Goal: Task Accomplishment & Management: Manage account settings

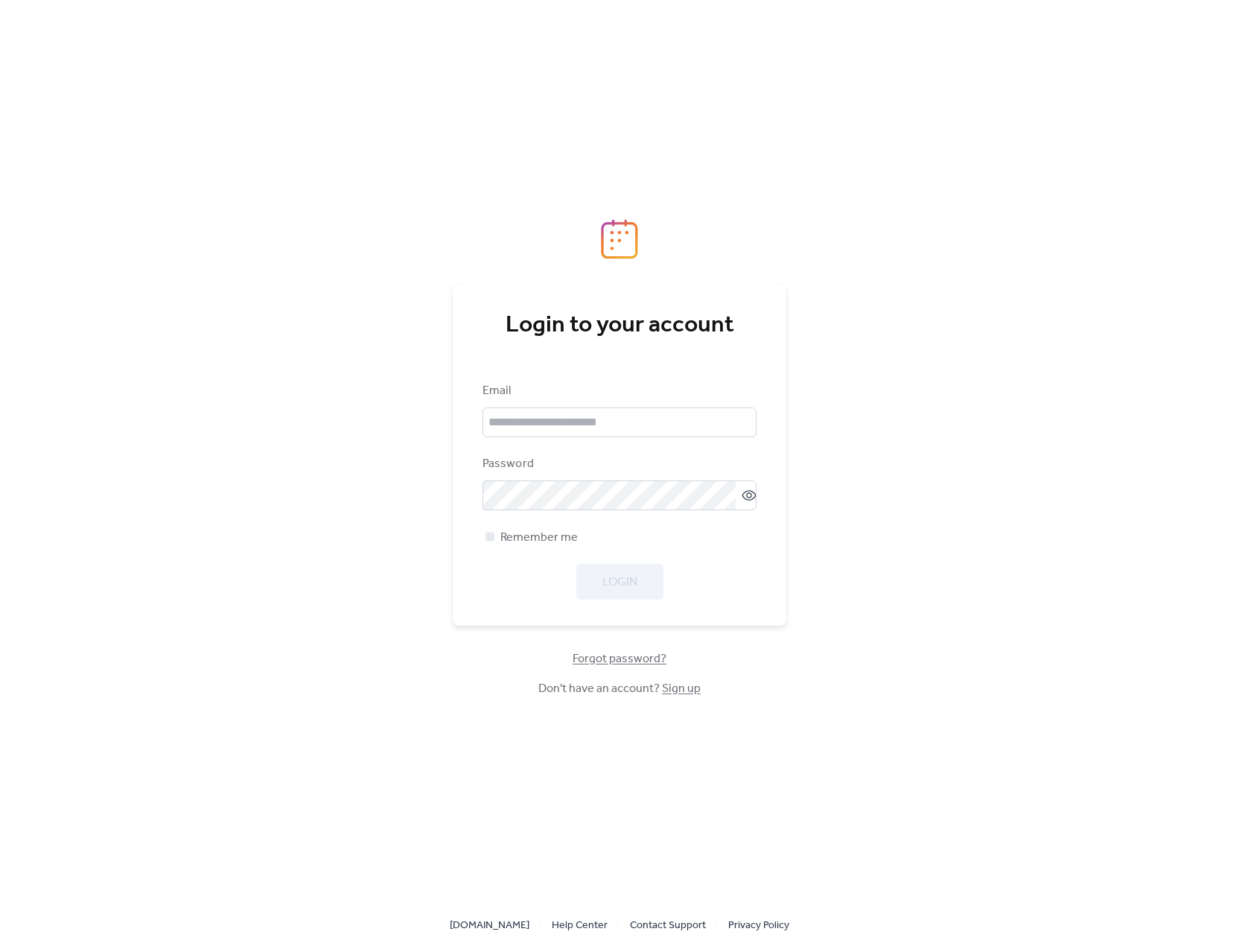
click at [483, 395] on div "Email" at bounding box center [618, 390] width 271 height 18
click at [531, 423] on input "email" at bounding box center [619, 422] width 274 height 29
type input "**********"
click at [625, 588] on span "Login" at bounding box center [620, 582] width 35 height 18
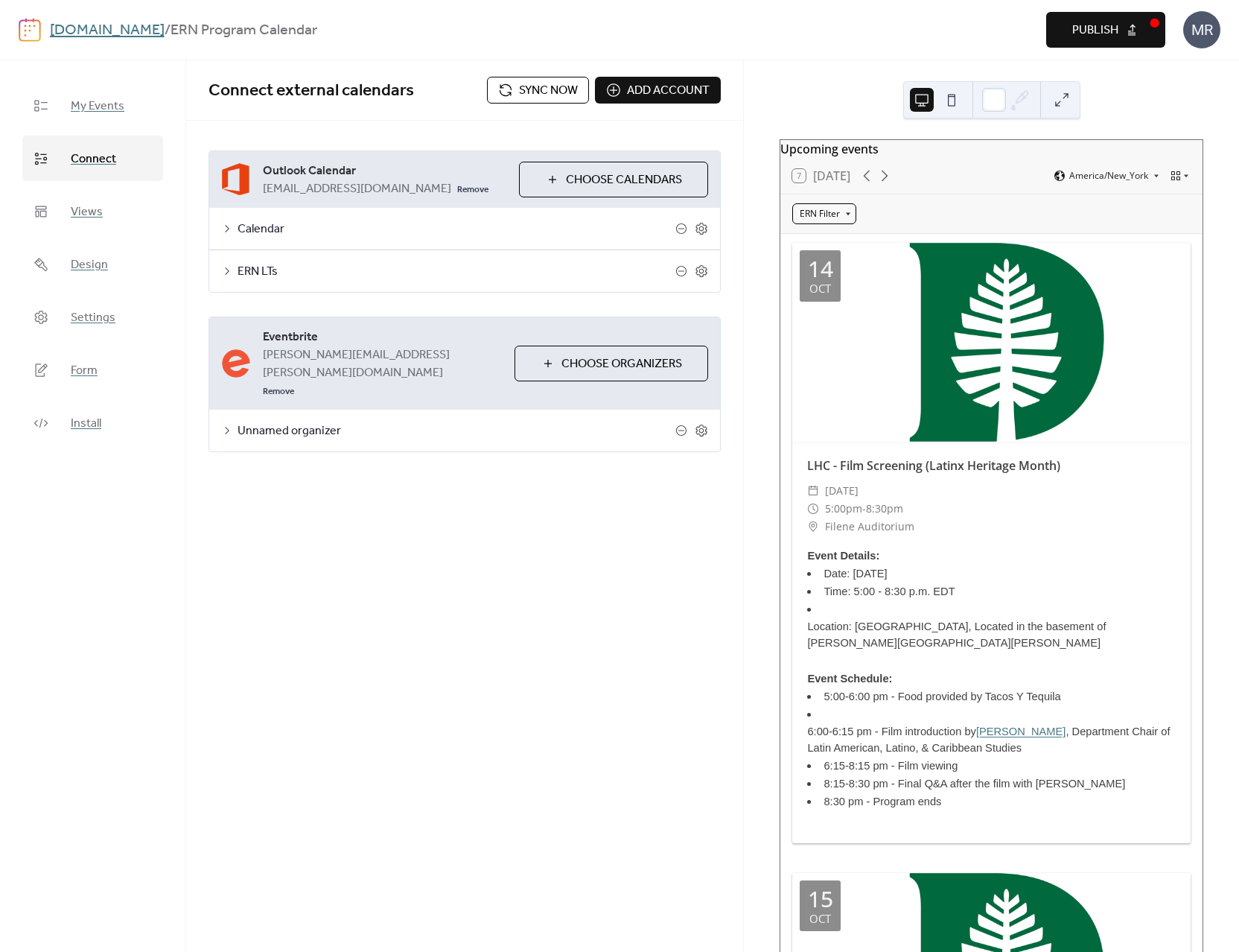
click at [847, 220] on div "ERN Filter" at bounding box center [824, 213] width 64 height 21
click at [850, 244] on span "All Member Program" at bounding box center [848, 244] width 87 height 13
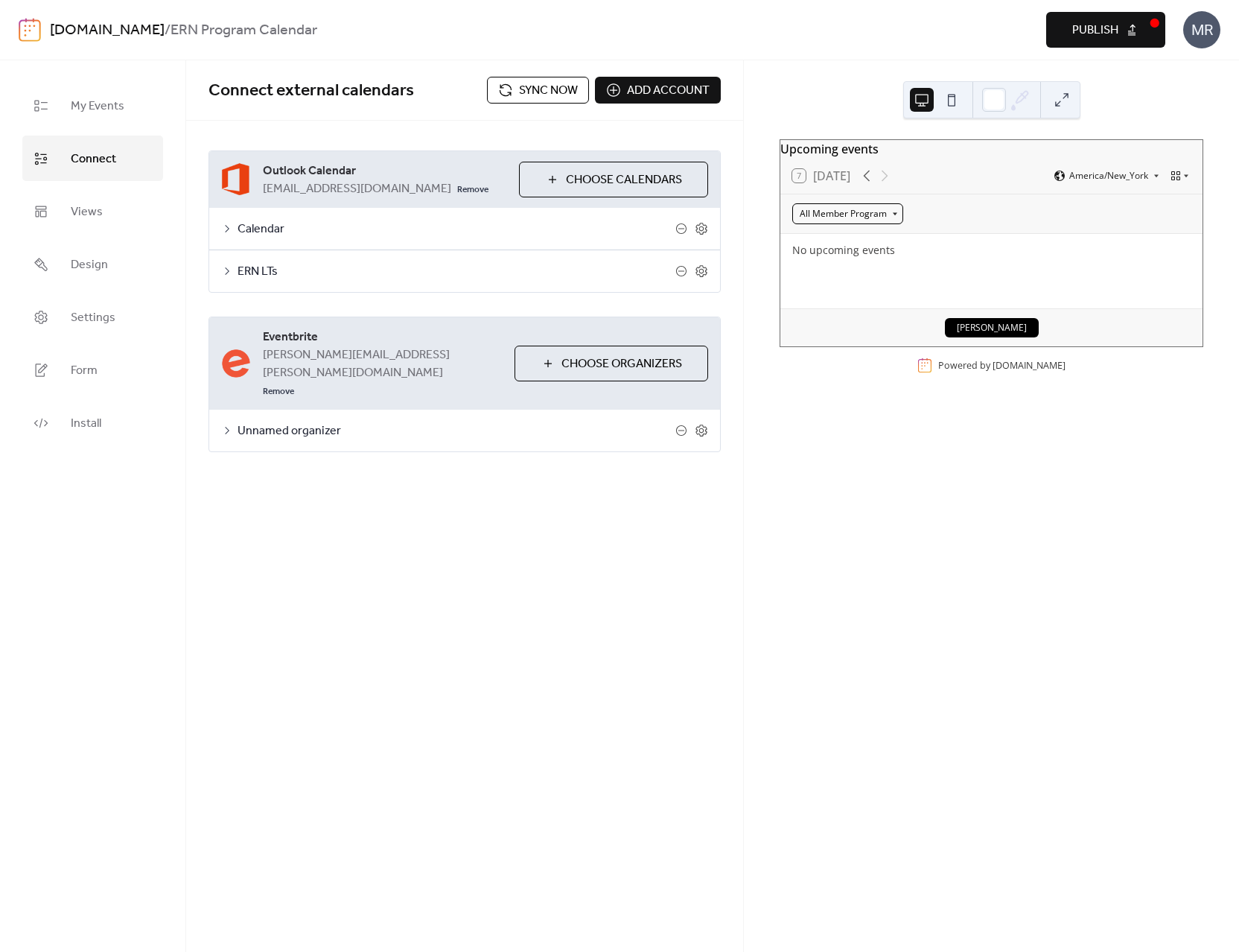
click at [846, 224] on div "All Member Program" at bounding box center [847, 213] width 111 height 21
click at [843, 248] on icon at bounding box center [839, 244] width 12 height 12
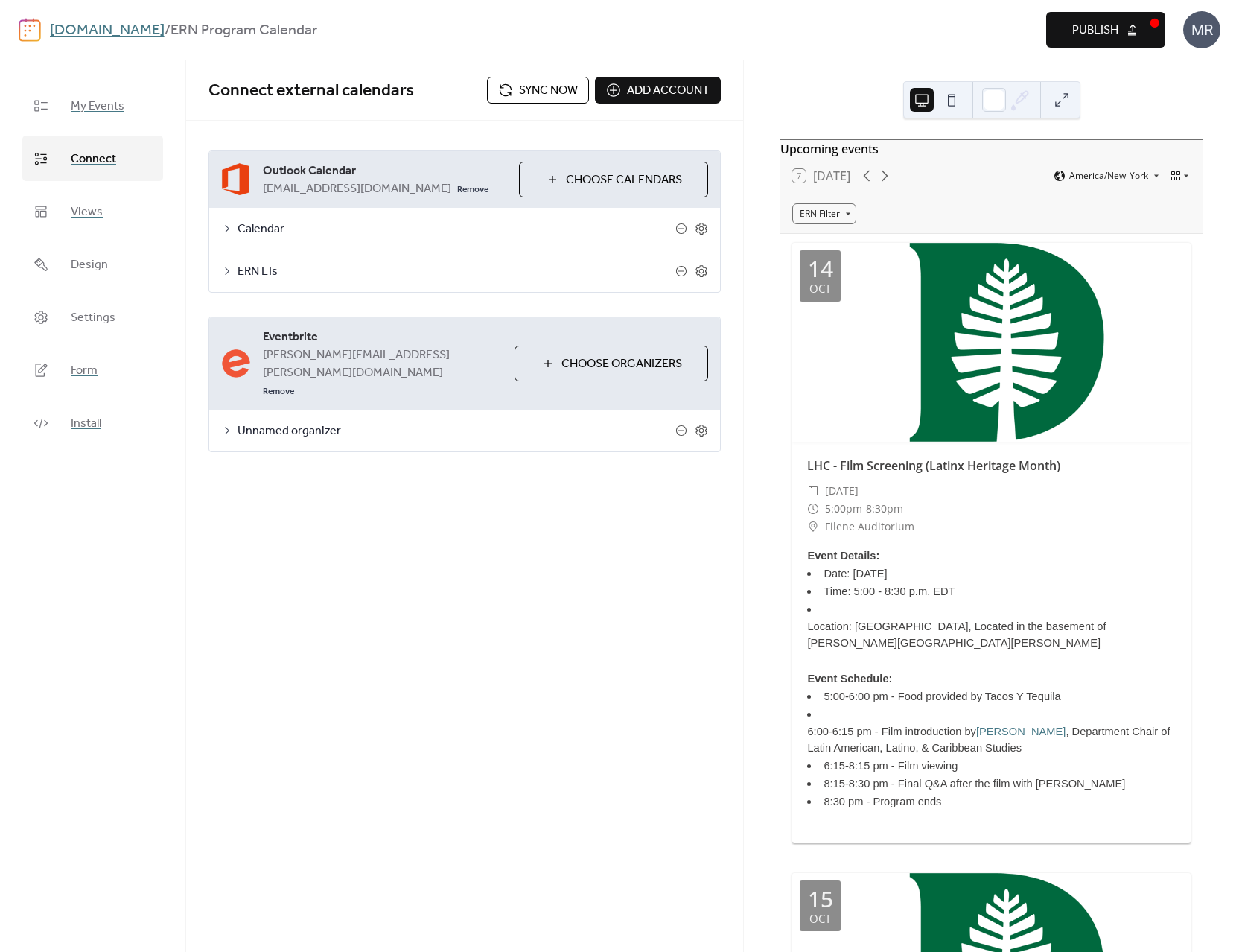
click at [342, 514] on div "**********" at bounding box center [465, 506] width 557 height 891
click at [90, 325] on span "Settings" at bounding box center [93, 318] width 45 height 23
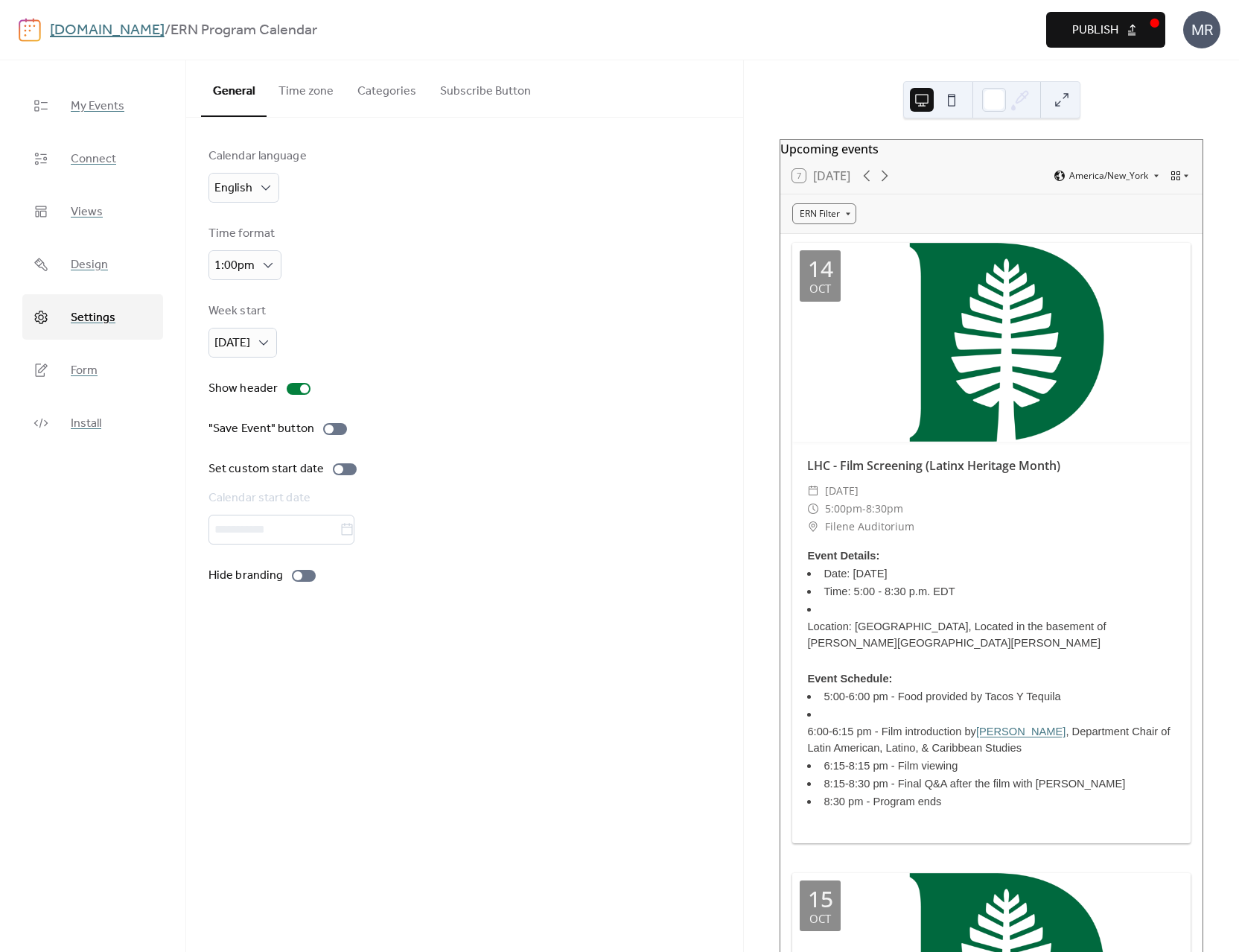
click at [429, 99] on button "Subscribe Button" at bounding box center [486, 88] width 115 height 55
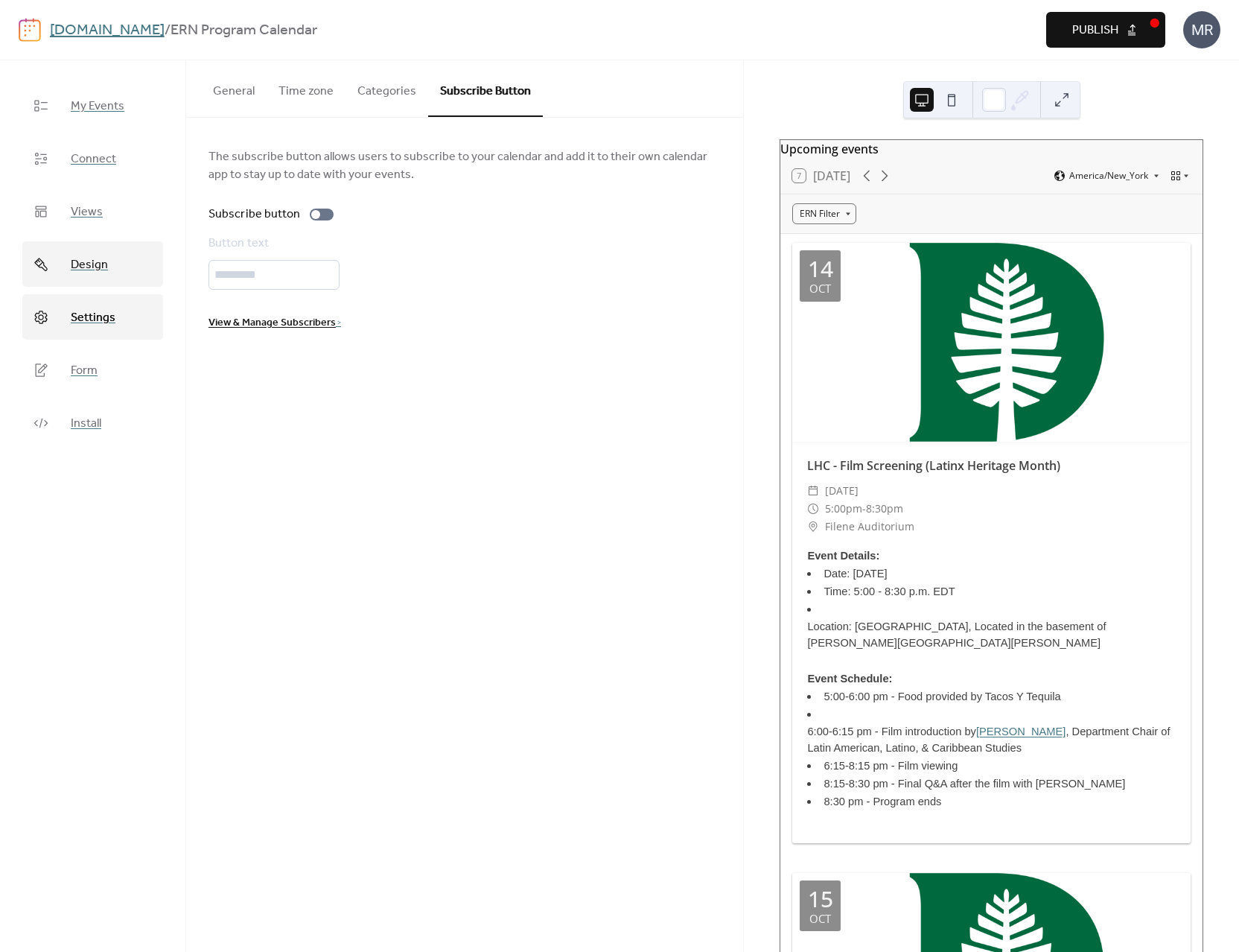
click at [94, 266] on span "Design" at bounding box center [89, 265] width 37 height 23
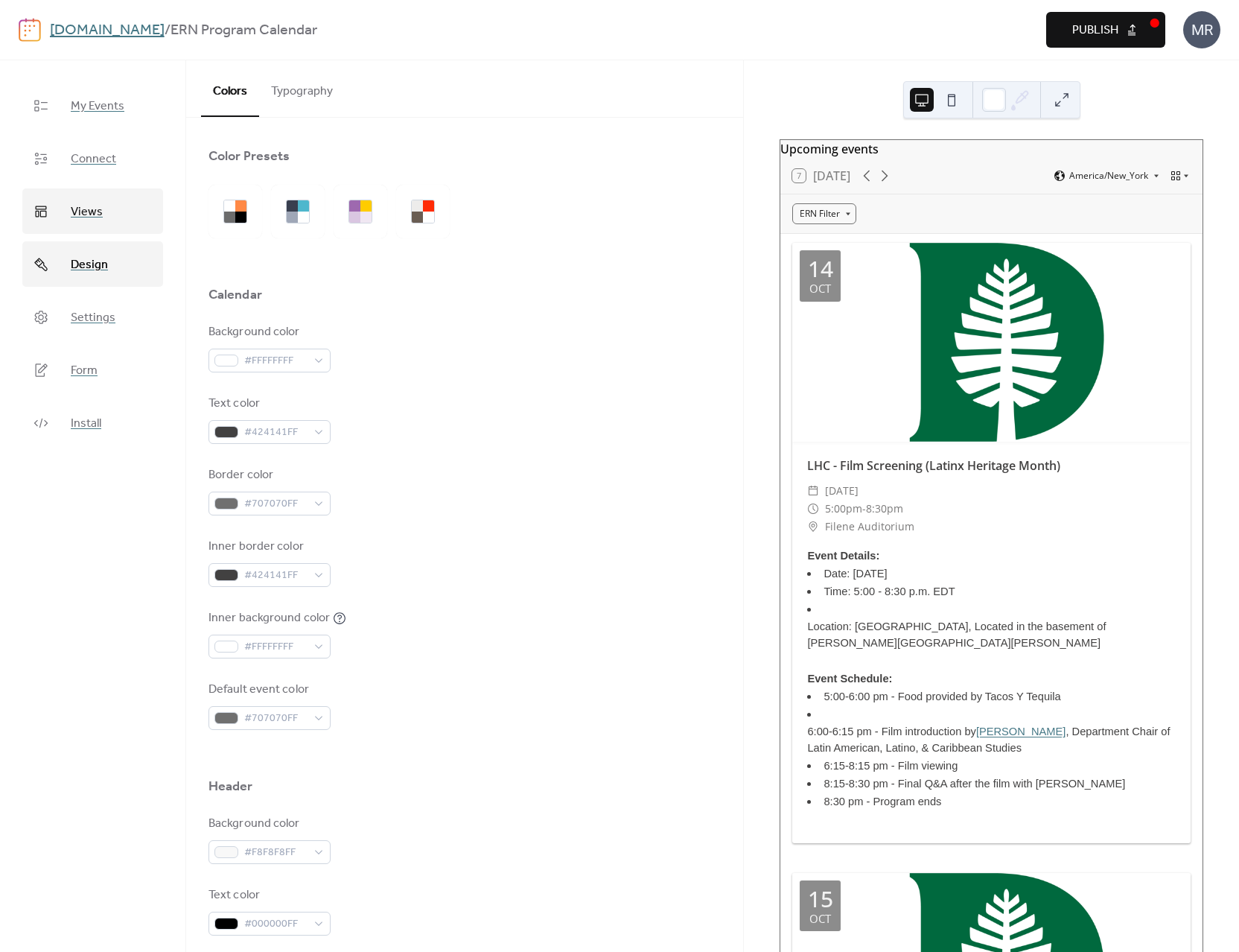
click at [98, 210] on span "Views" at bounding box center [86, 212] width 32 height 23
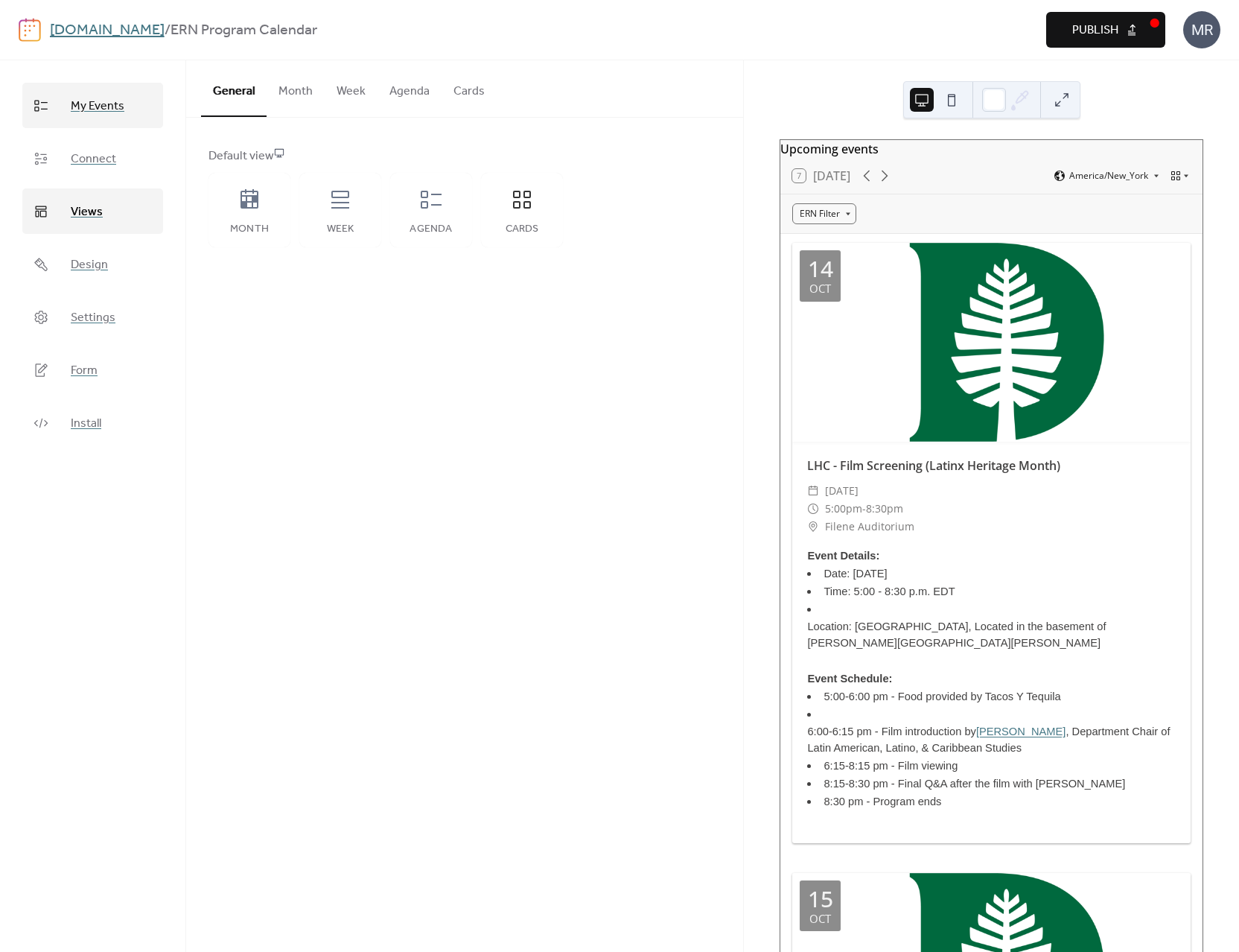
click at [123, 110] on link "My Events" at bounding box center [92, 106] width 140 height 46
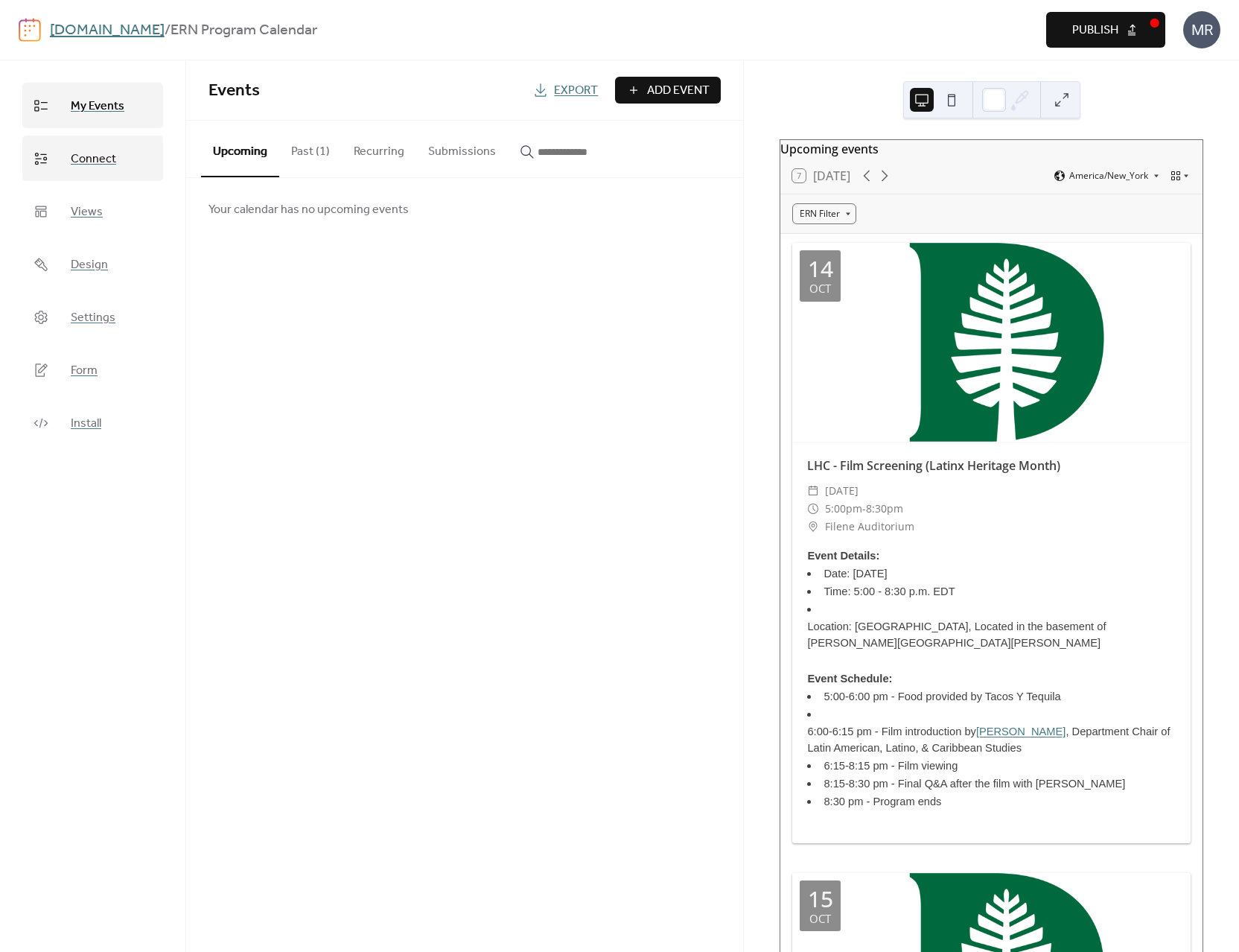
click at [93, 147] on span "Connect" at bounding box center [93, 159] width 46 height 23
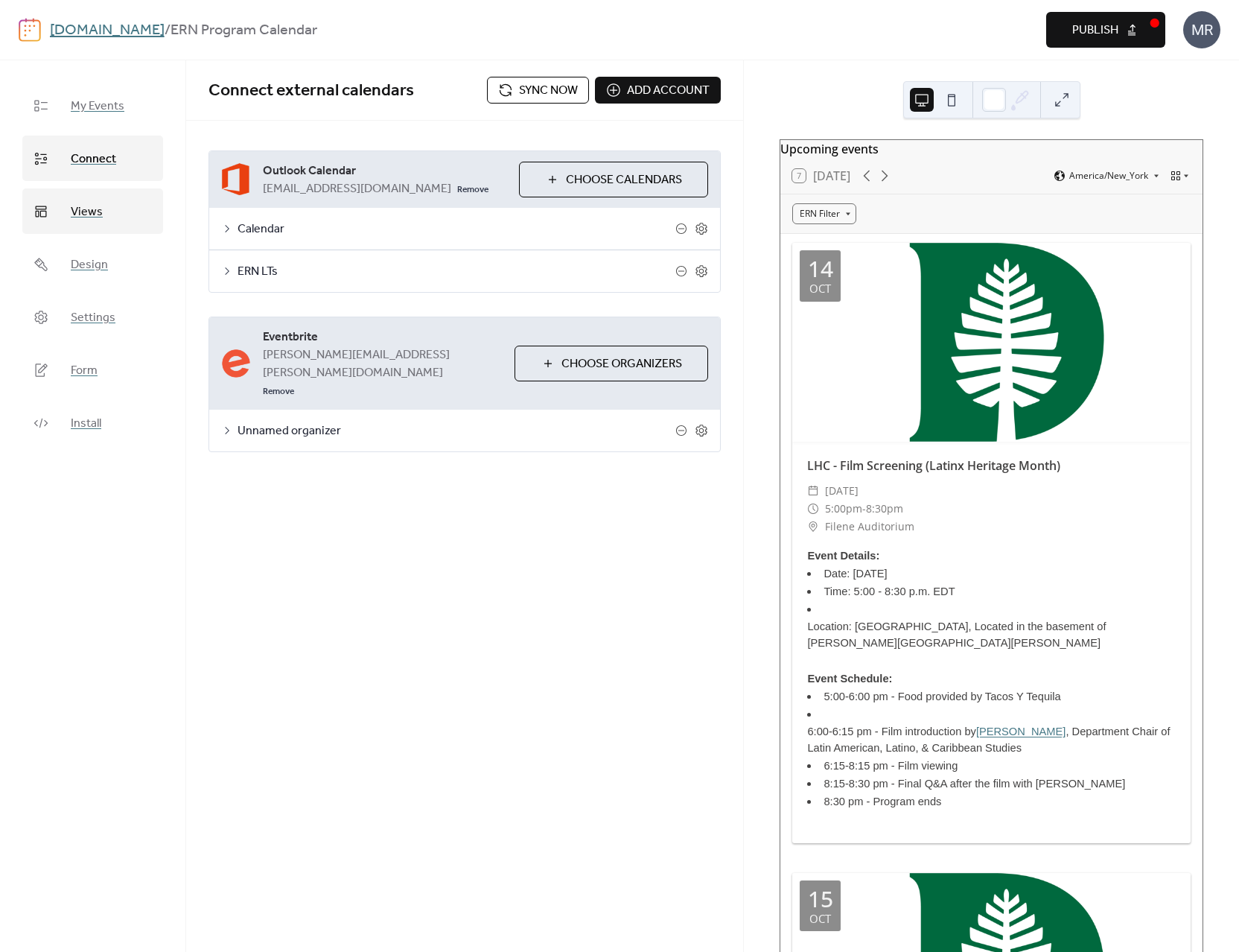
click at [95, 221] on span "Views" at bounding box center [86, 212] width 32 height 23
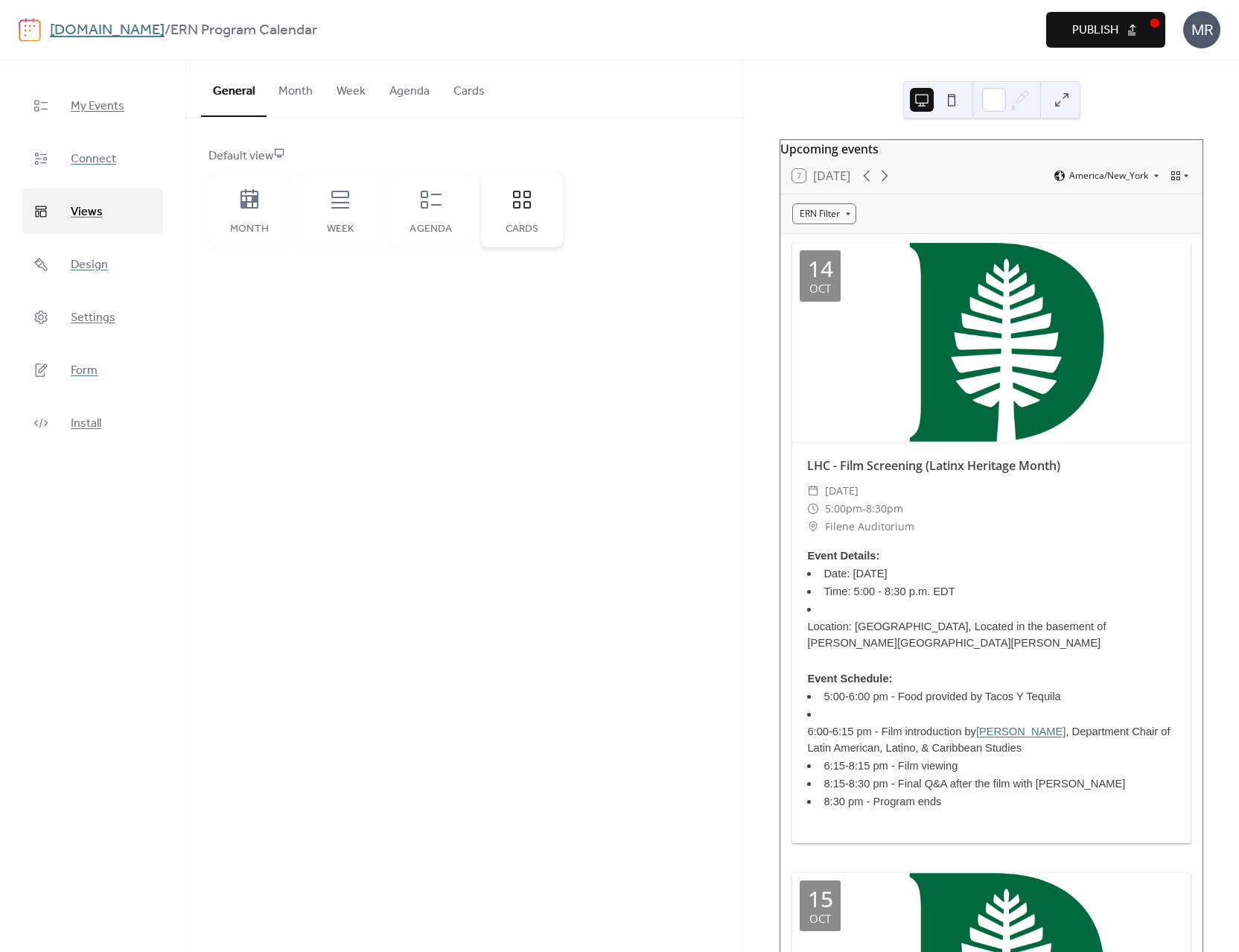
click at [519, 227] on div "Cards" at bounding box center [521, 229] width 52 height 12
click at [456, 93] on button "Cards" at bounding box center [469, 88] width 55 height 55
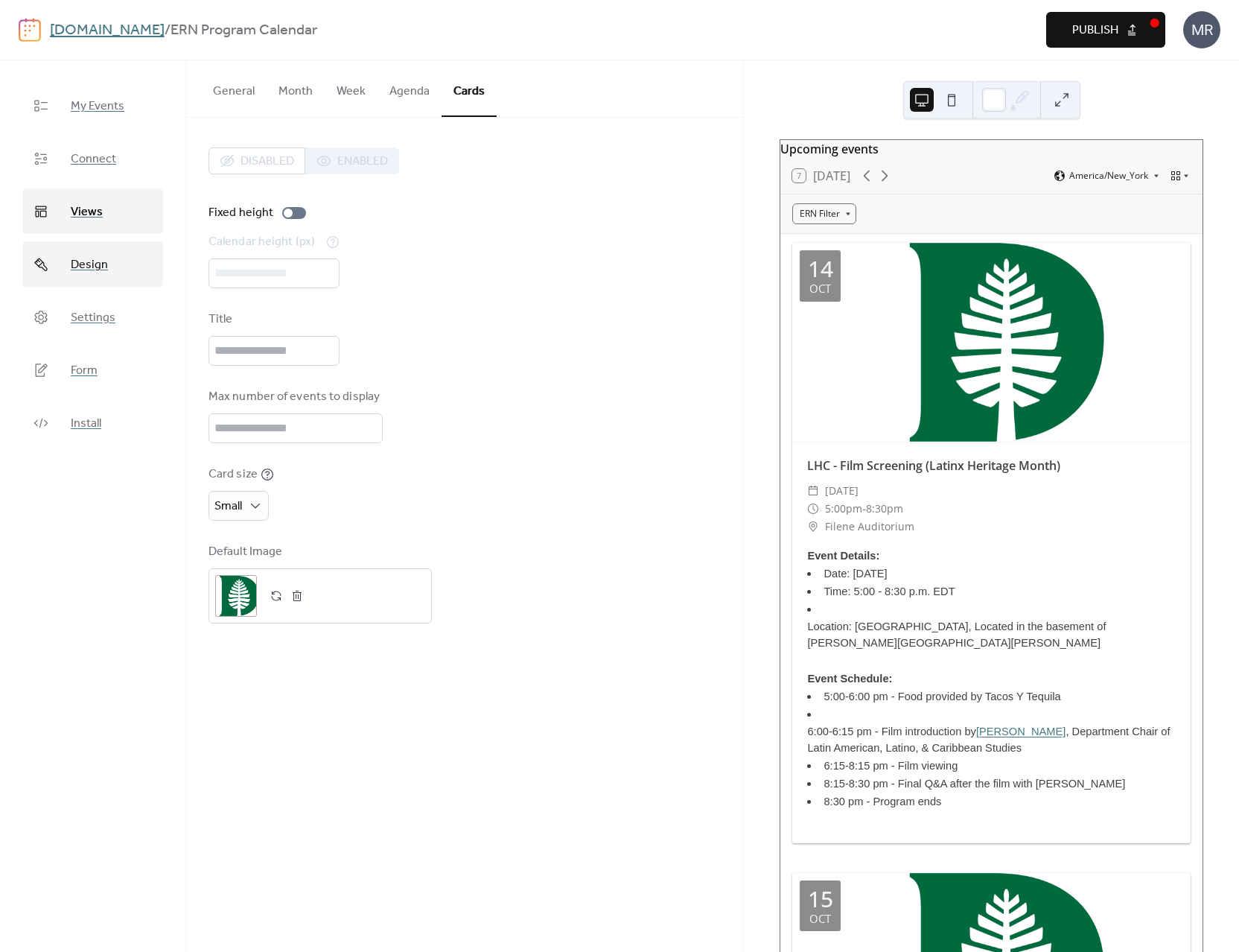
click at [81, 262] on span "Design" at bounding box center [89, 265] width 37 height 23
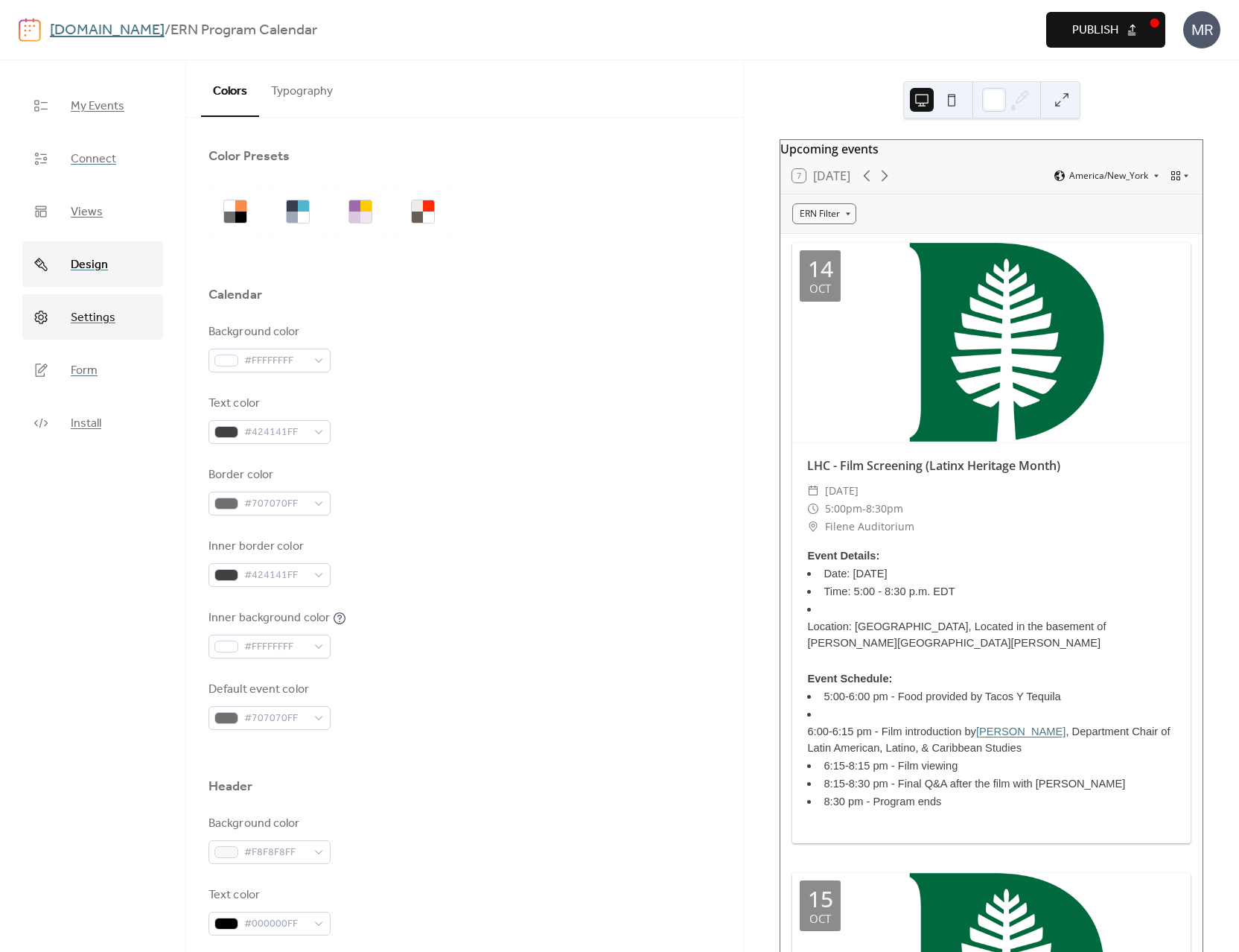
click at [92, 332] on link "Settings" at bounding box center [92, 317] width 140 height 46
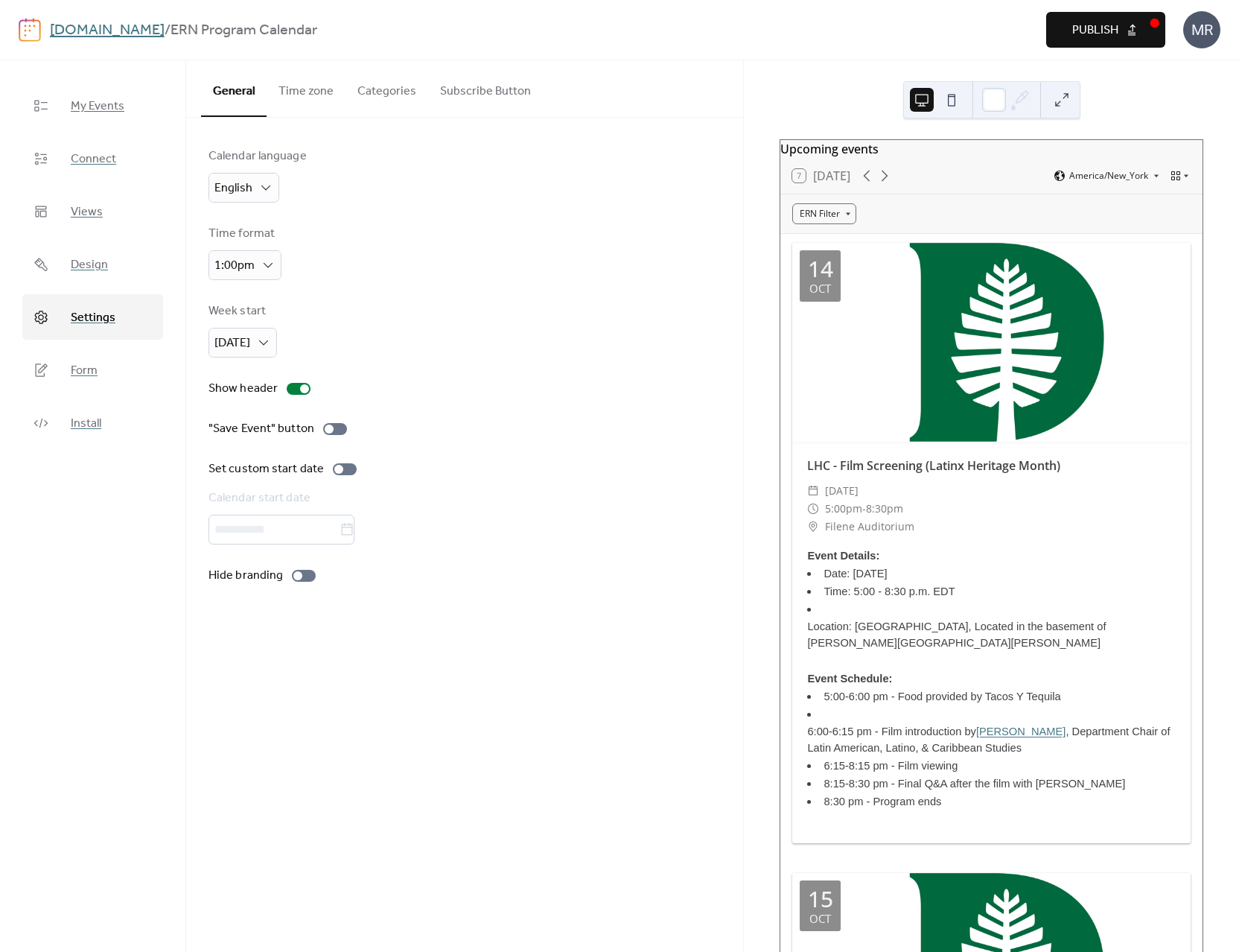
click at [392, 93] on button "Categories" at bounding box center [386, 88] width 83 height 55
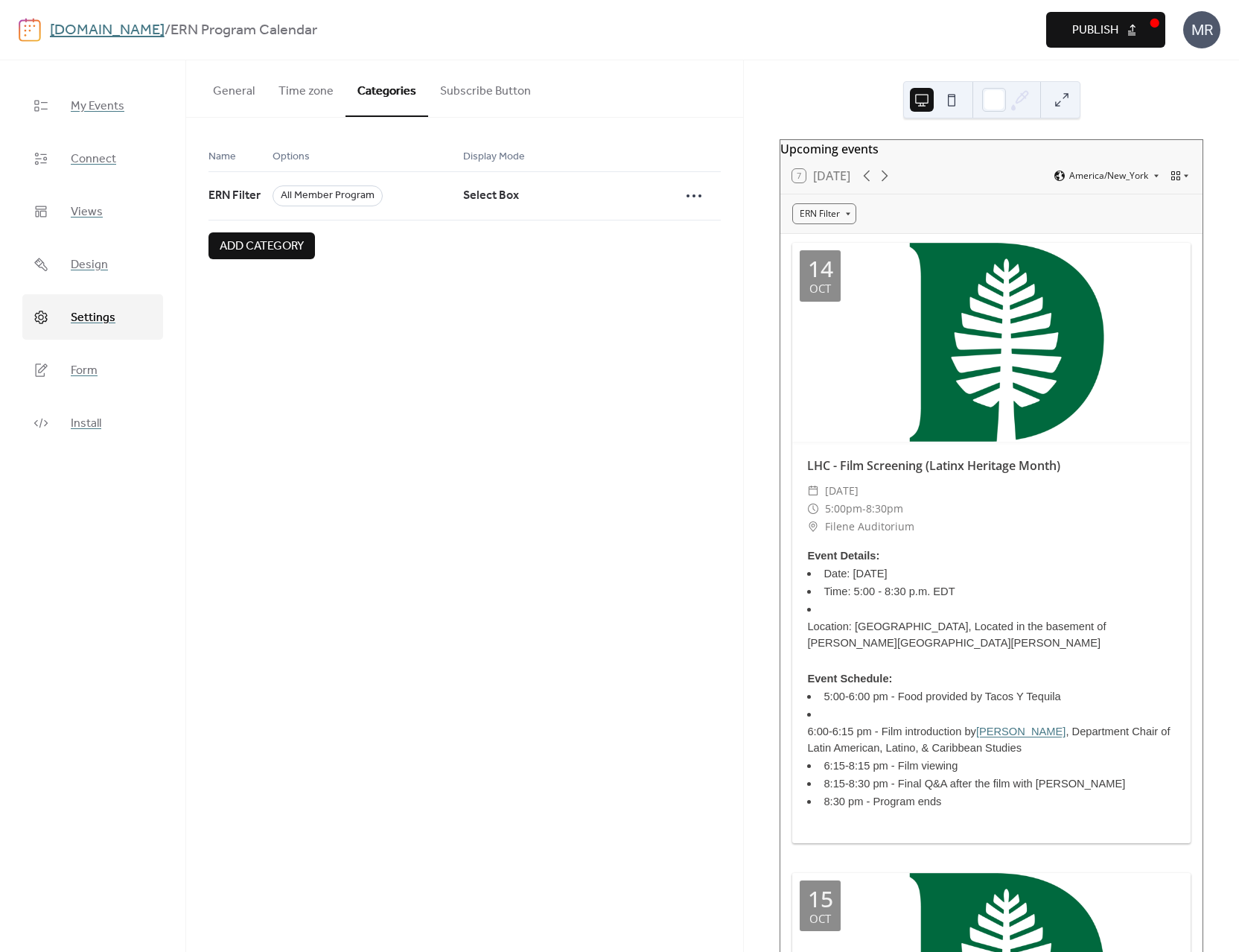
click at [471, 95] on button "Subscribe Button" at bounding box center [486, 88] width 115 height 55
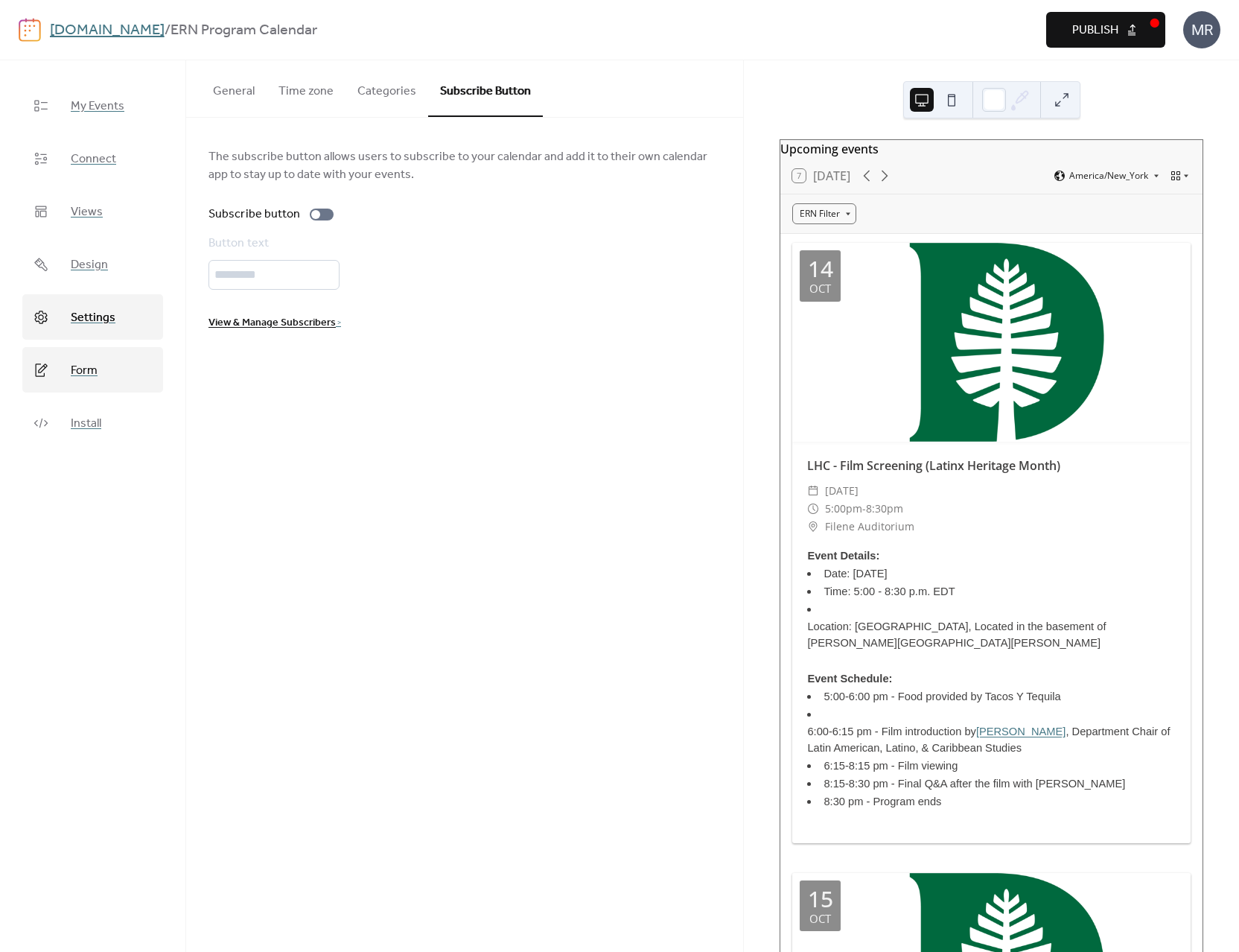
click at [76, 366] on span "Form" at bounding box center [84, 371] width 27 height 23
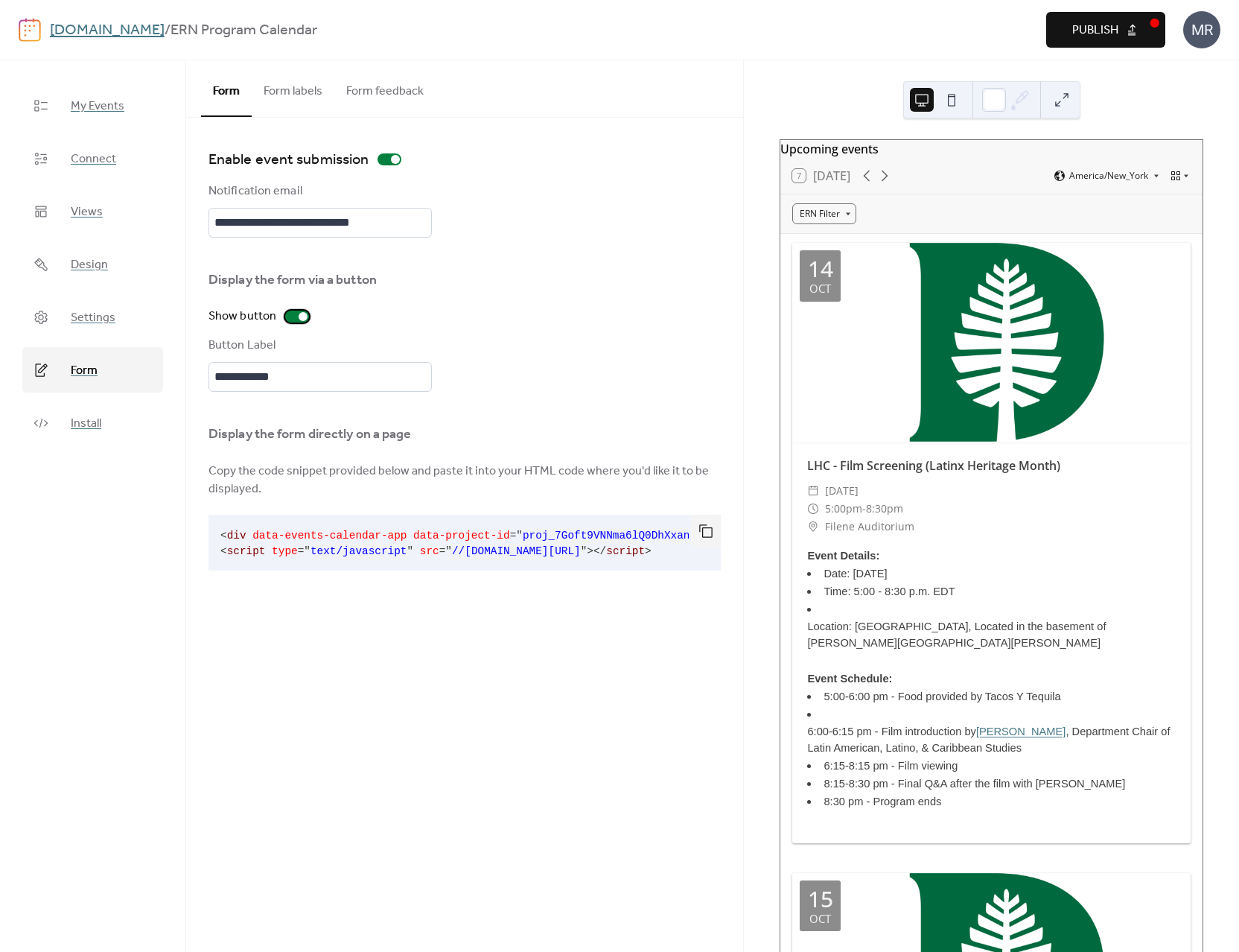
click at [299, 312] on div at bounding box center [303, 317] width 9 height 9
click at [451, 344] on div "**********" at bounding box center [465, 326] width 512 height 132
click at [1096, 30] on span "Publish" at bounding box center [1095, 30] width 47 height 18
click at [1184, 178] on icon at bounding box center [1186, 177] width 5 height 3
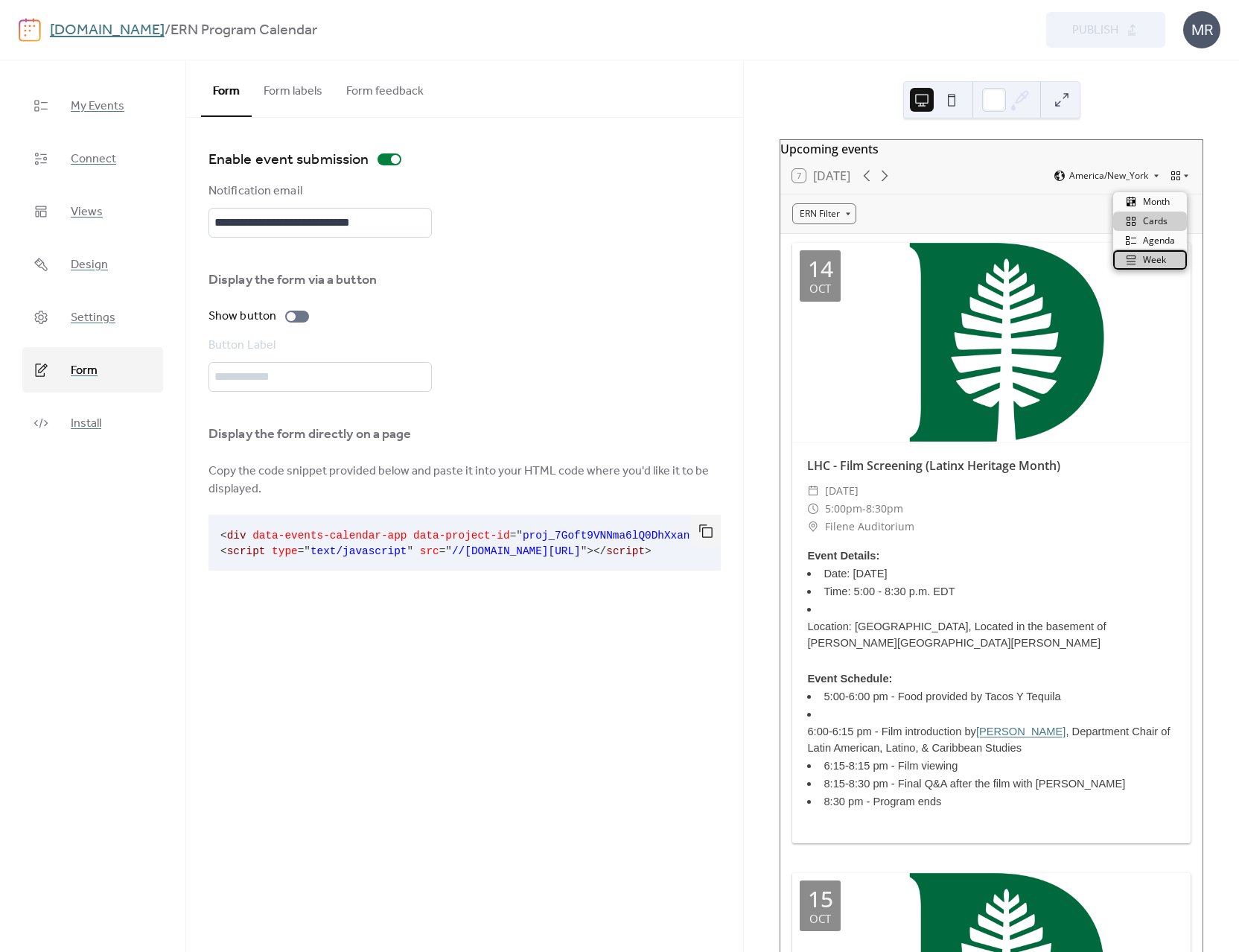
click at [1158, 253] on span "Week" at bounding box center [1154, 259] width 23 height 13
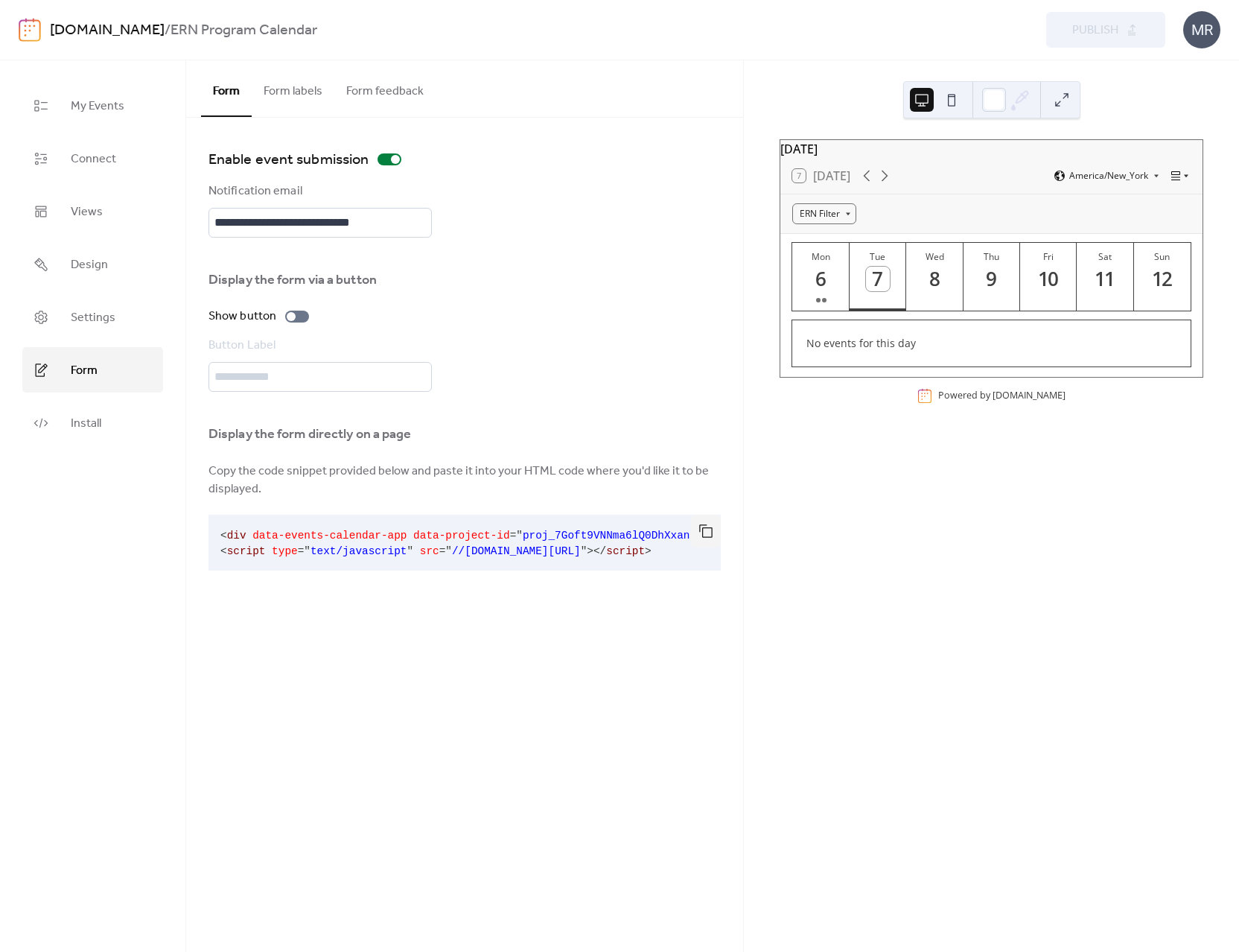
click at [1175, 180] on icon at bounding box center [1176, 176] width 9 height 9
click at [1165, 241] on span "Agenda" at bounding box center [1158, 240] width 32 height 13
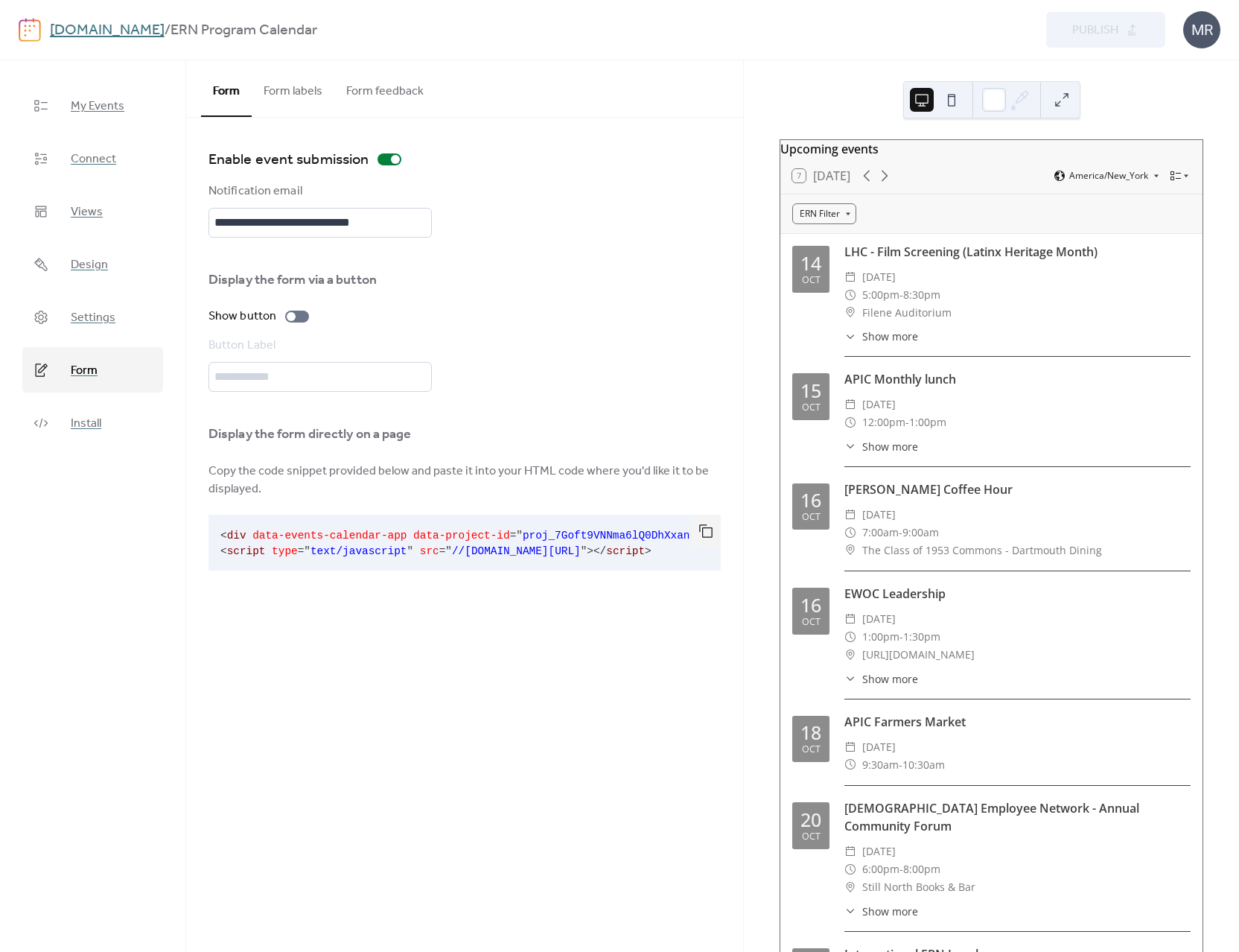
click at [876, 344] on span "Show more" at bounding box center [891, 336] width 56 height 16
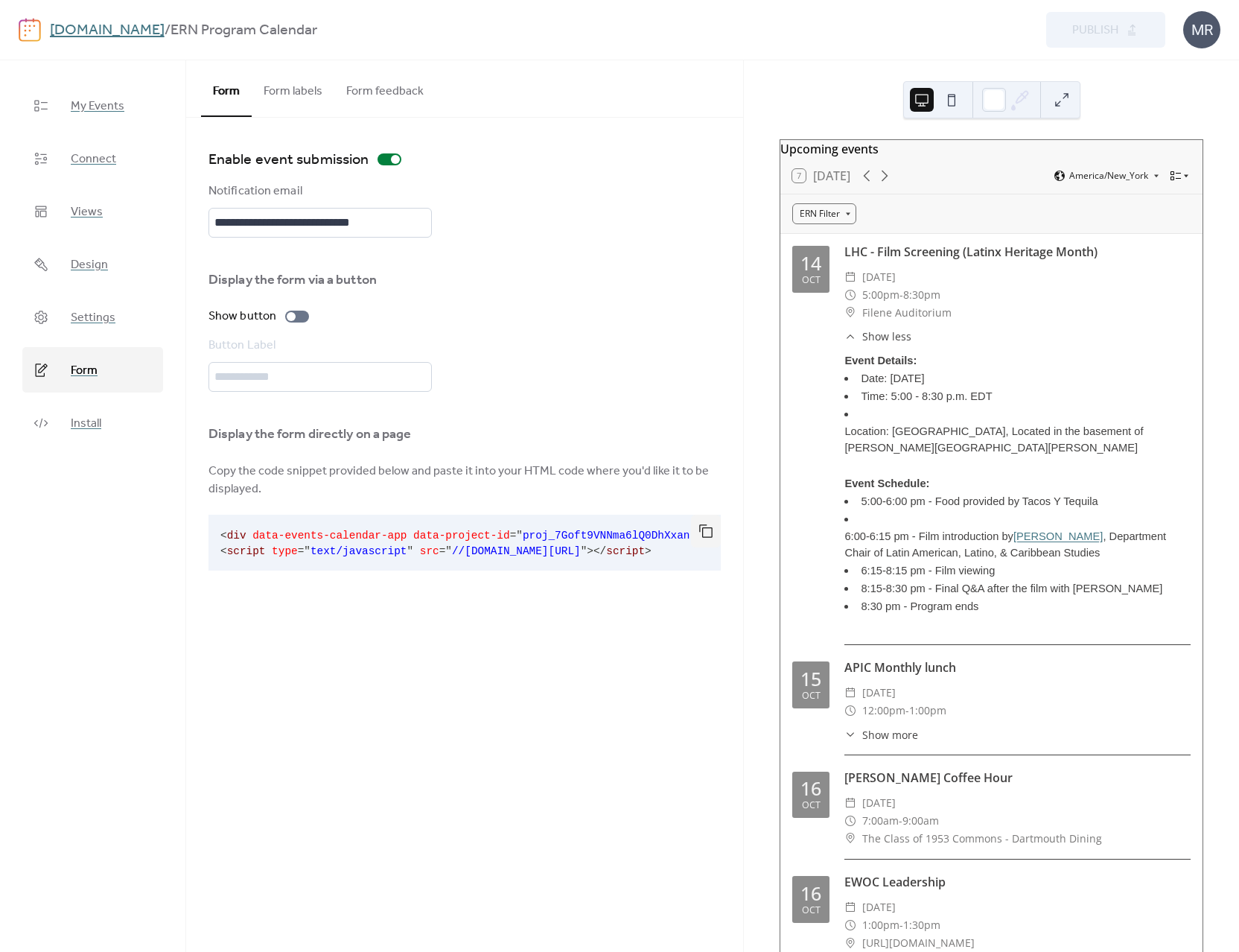
click at [1184, 178] on icon at bounding box center [1186, 177] width 5 height 3
click at [1157, 223] on span "Cards" at bounding box center [1155, 220] width 25 height 13
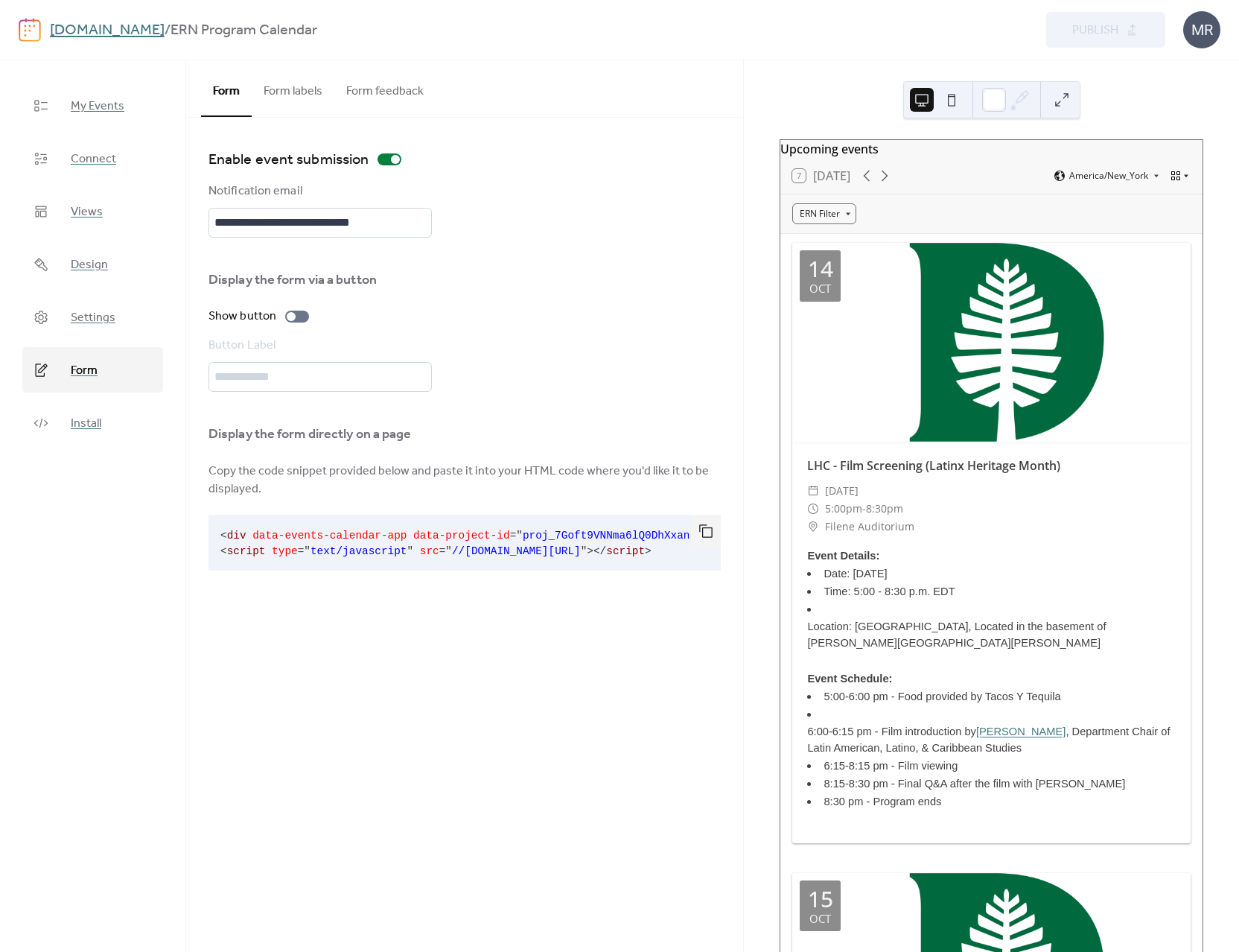
click at [1173, 182] on icon at bounding box center [1175, 175] width 12 height 12
click at [1168, 199] on span "Month" at bounding box center [1156, 202] width 27 height 13
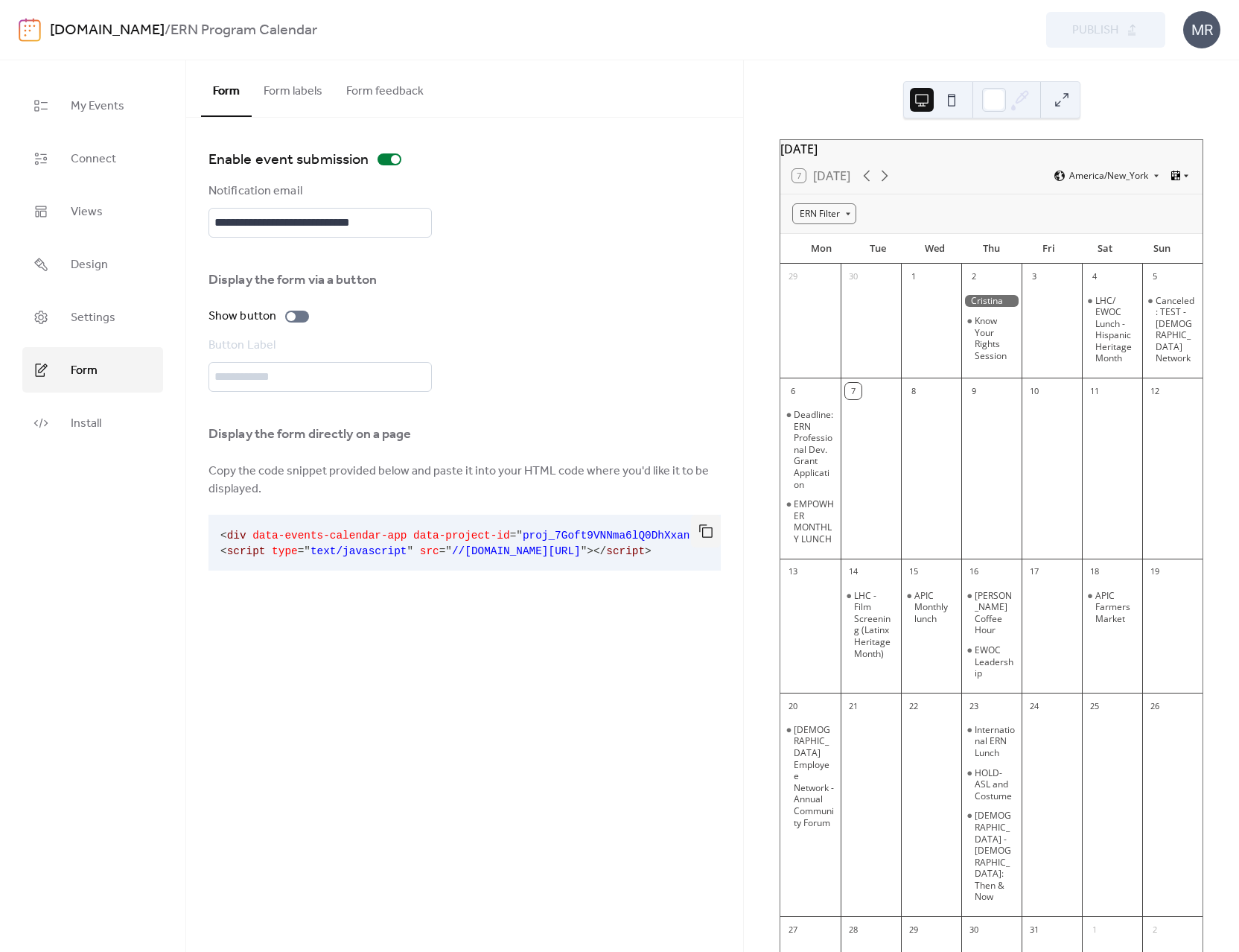
click at [1174, 180] on icon at bounding box center [1176, 175] width 9 height 9
click at [1161, 220] on span "Cards" at bounding box center [1155, 220] width 25 height 13
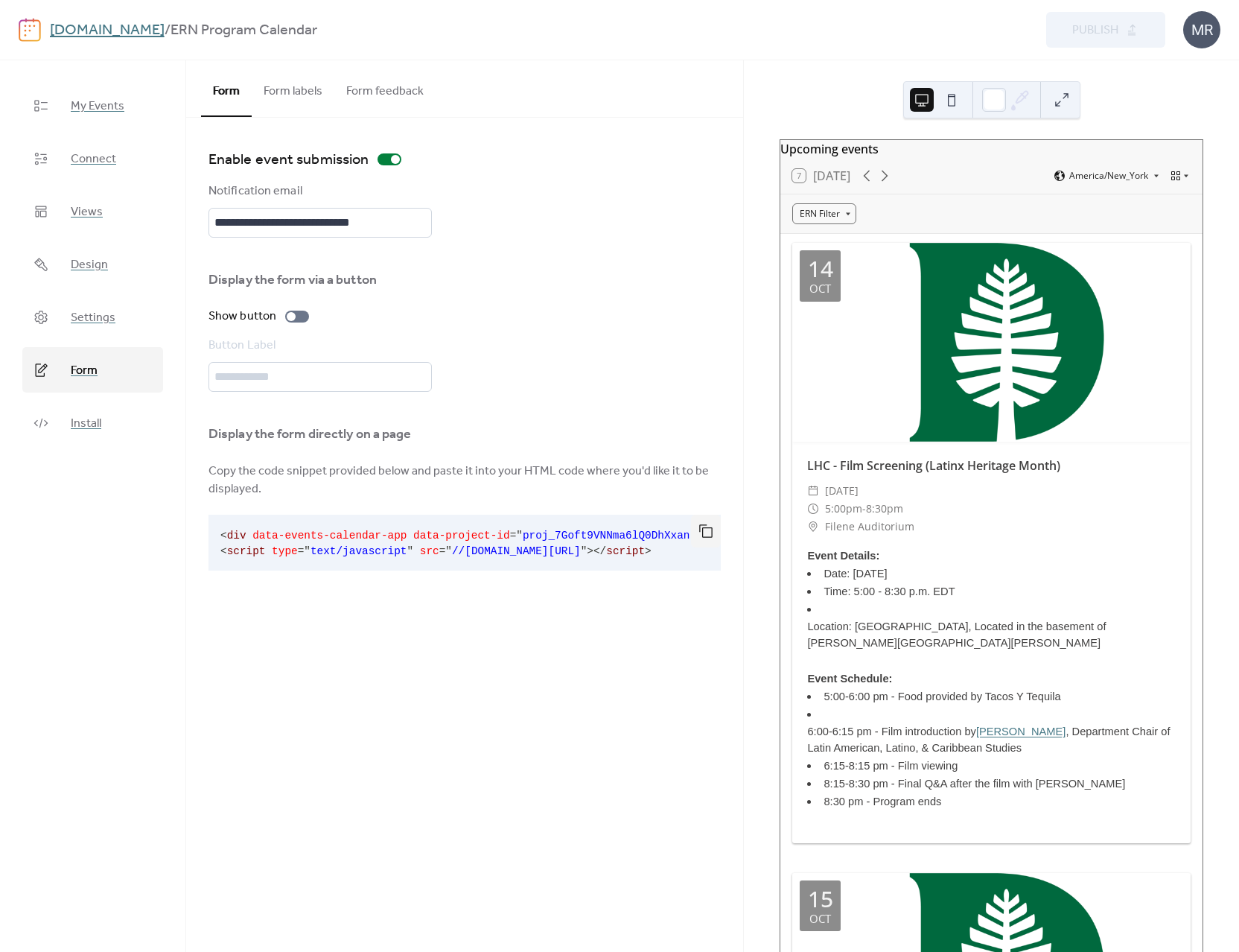
click at [978, 181] on div "7 [DATE] America/New_York" at bounding box center [992, 176] width 422 height 36
click at [106, 279] on link "Design" at bounding box center [92, 264] width 140 height 46
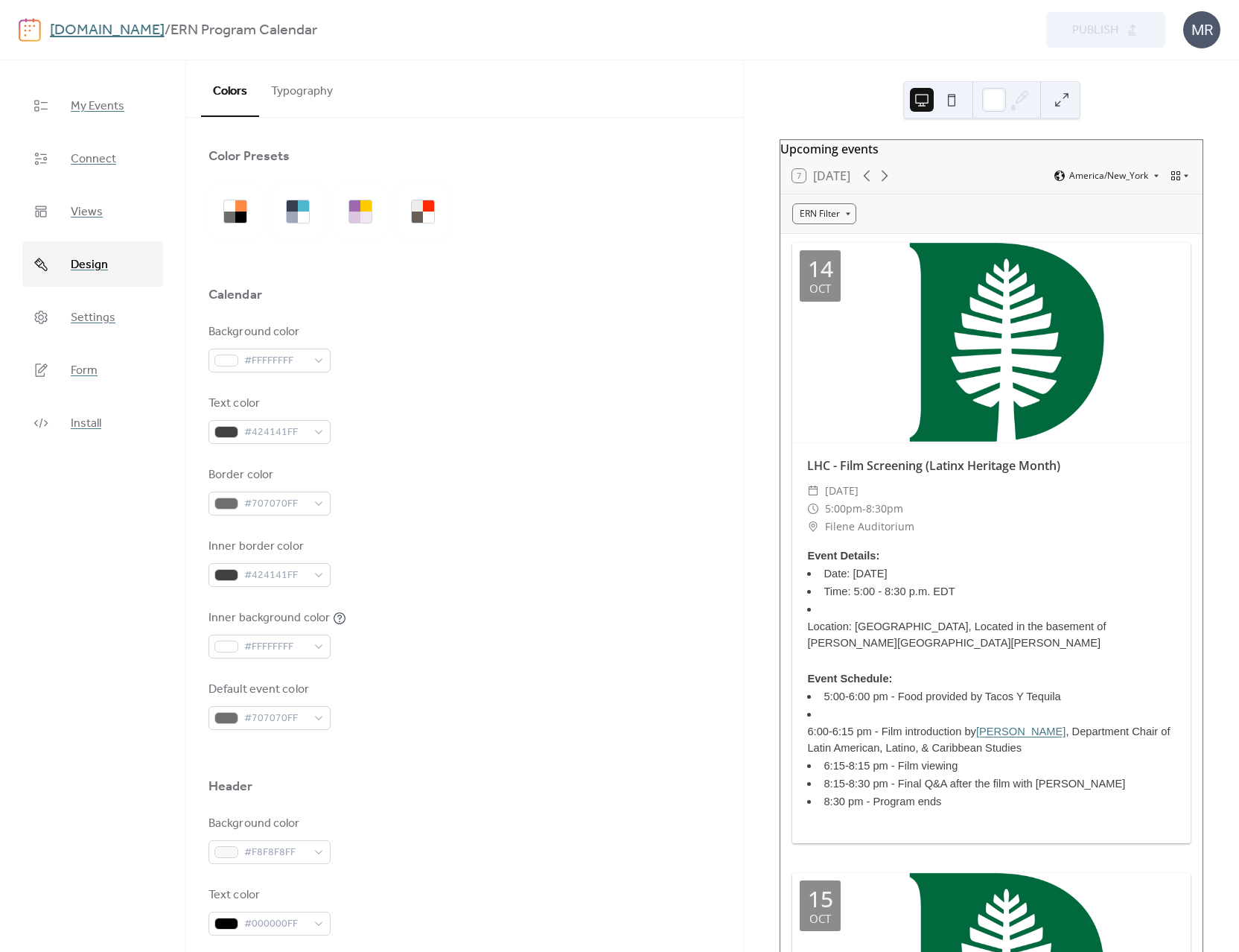
click at [302, 84] on button "Typography" at bounding box center [302, 88] width 85 height 55
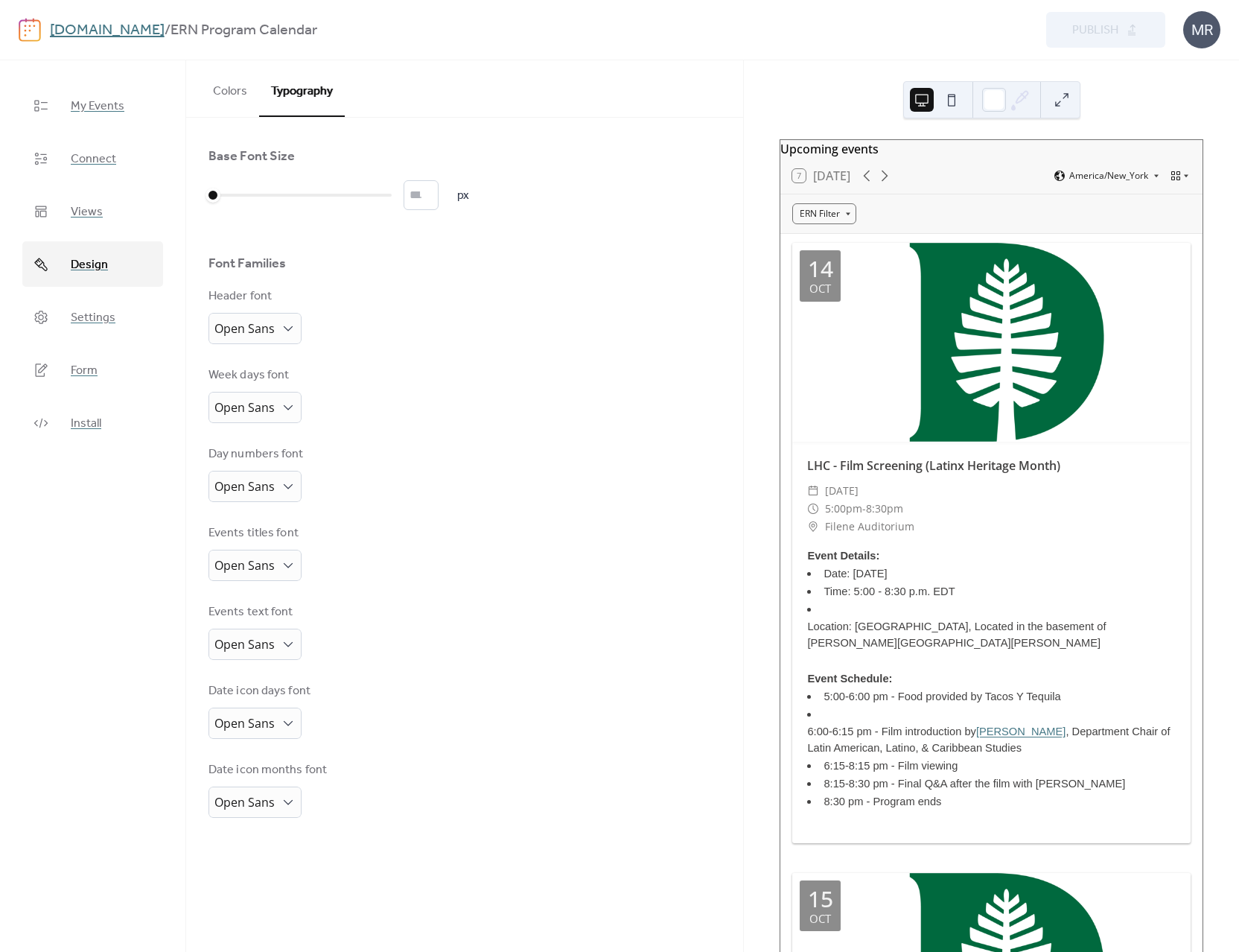
click at [236, 93] on button "Colors" at bounding box center [230, 88] width 58 height 55
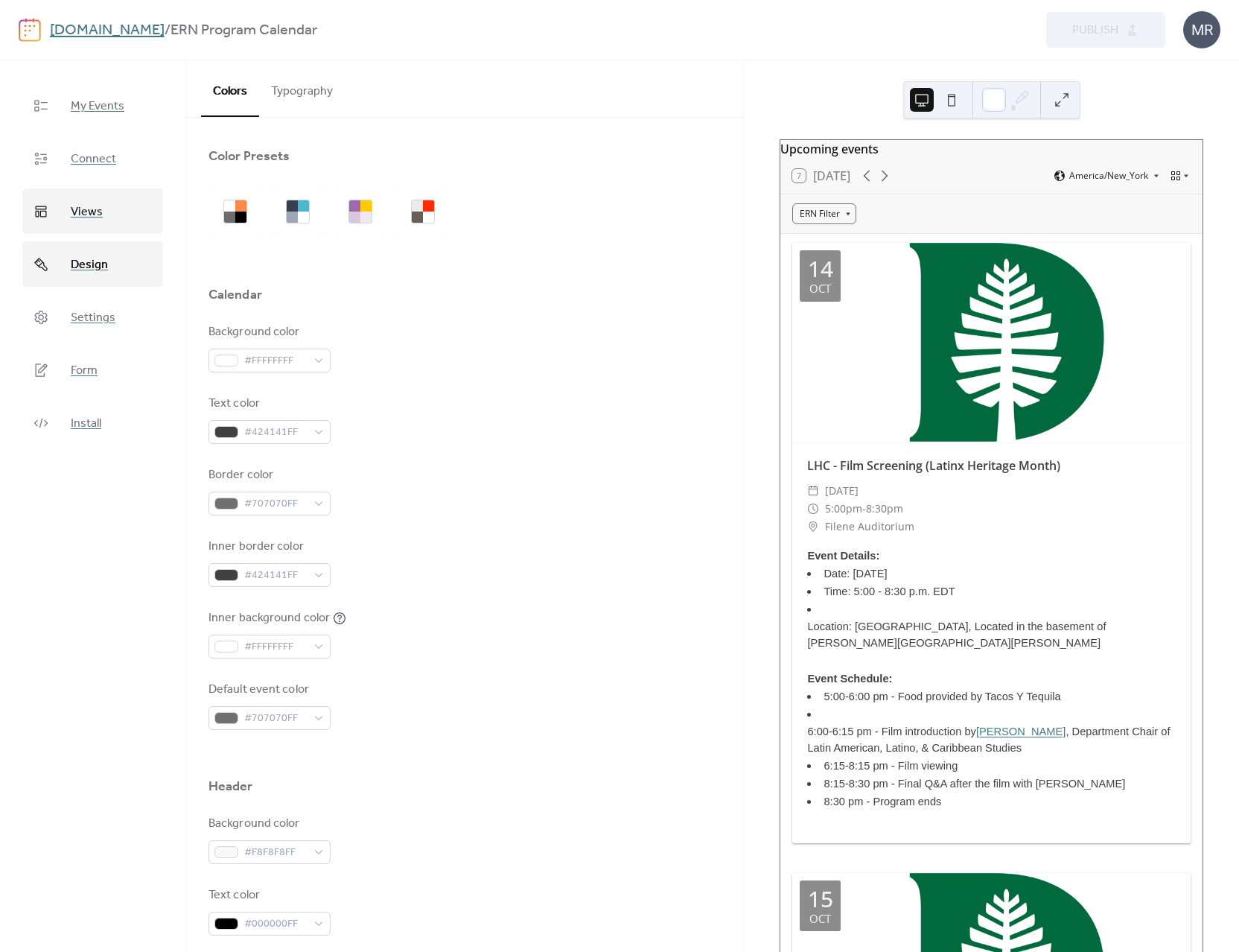
click at [97, 224] on link "Views" at bounding box center [92, 211] width 140 height 46
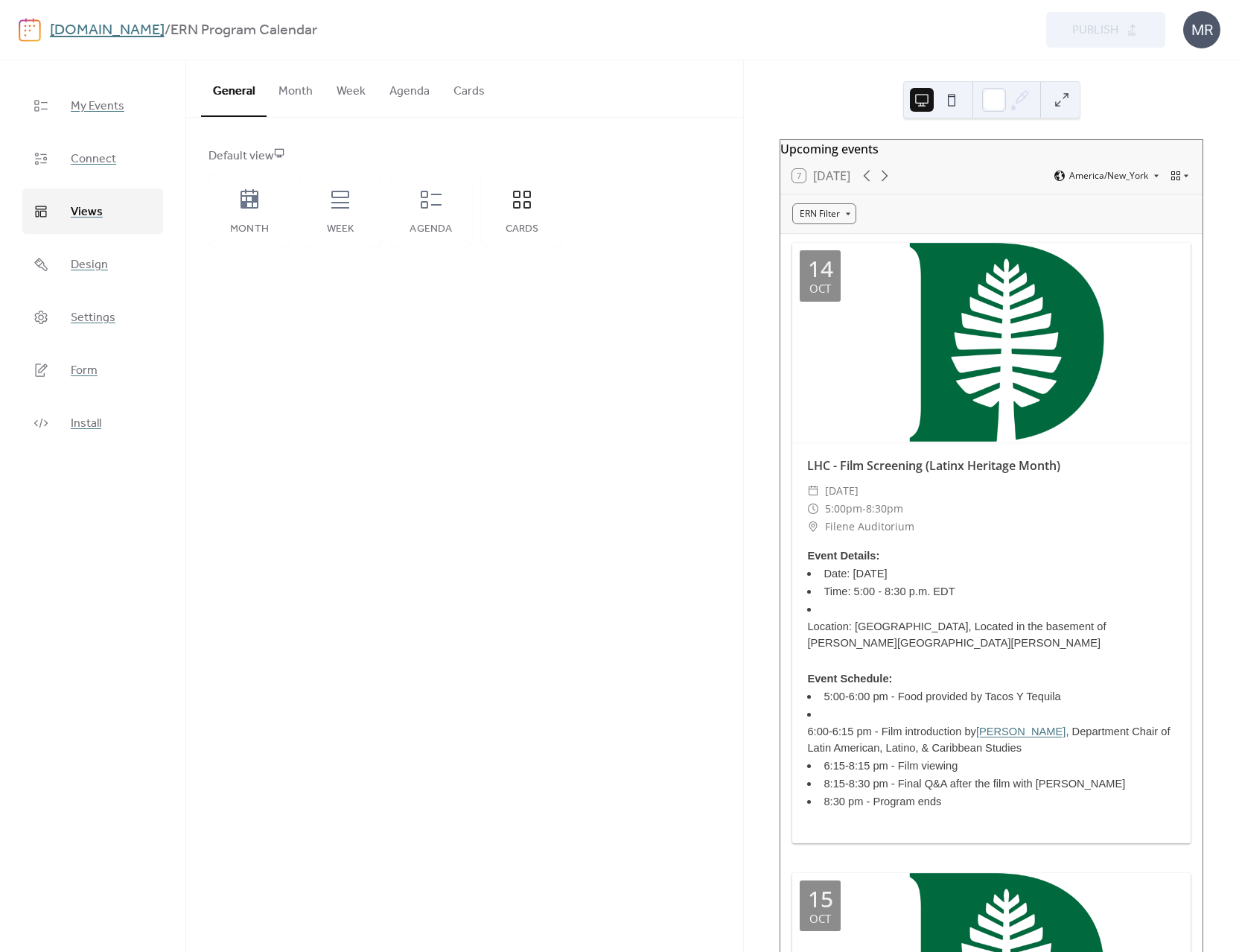
click at [468, 95] on button "Cards" at bounding box center [469, 88] width 55 height 55
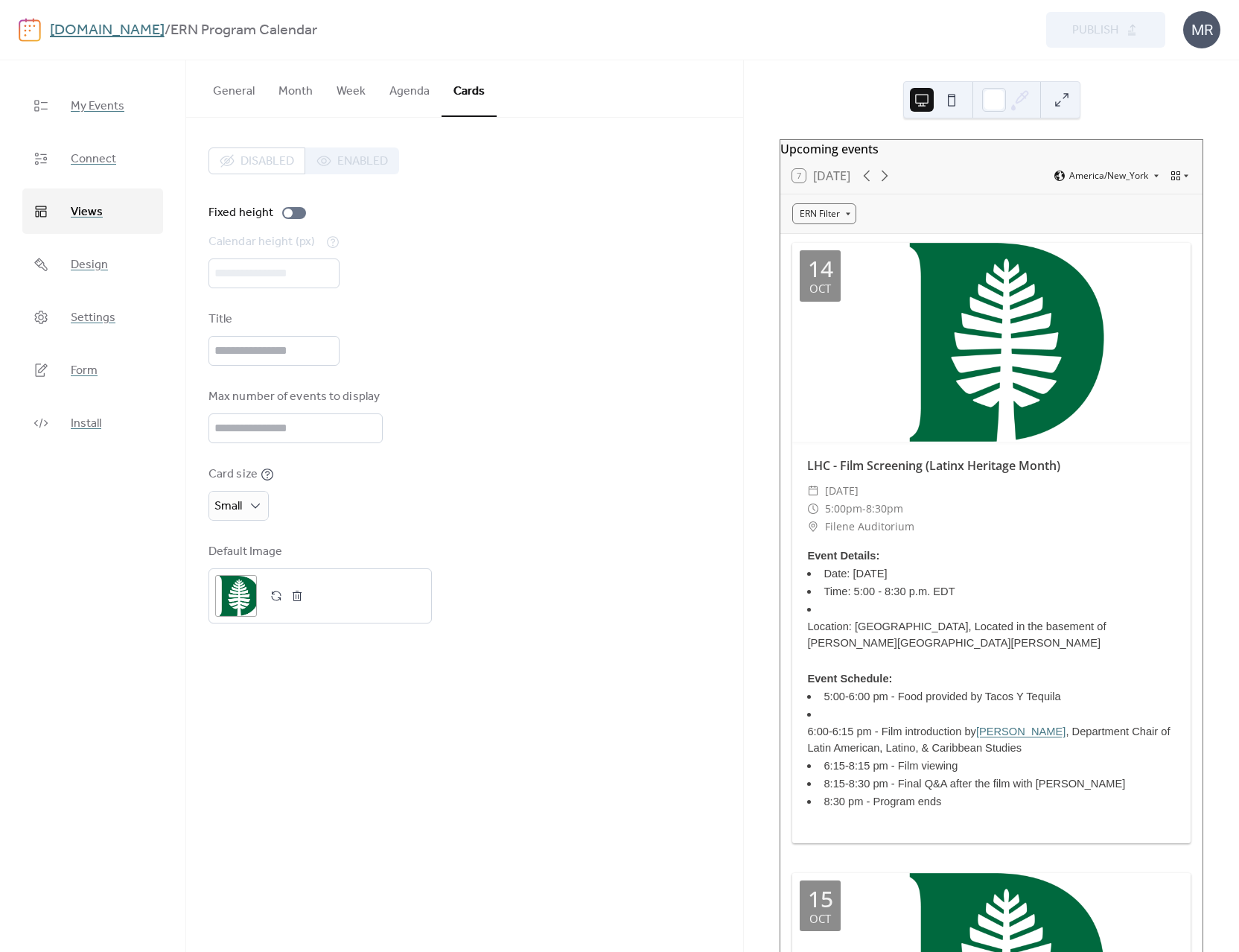
click at [414, 87] on button "Agenda" at bounding box center [410, 88] width 64 height 55
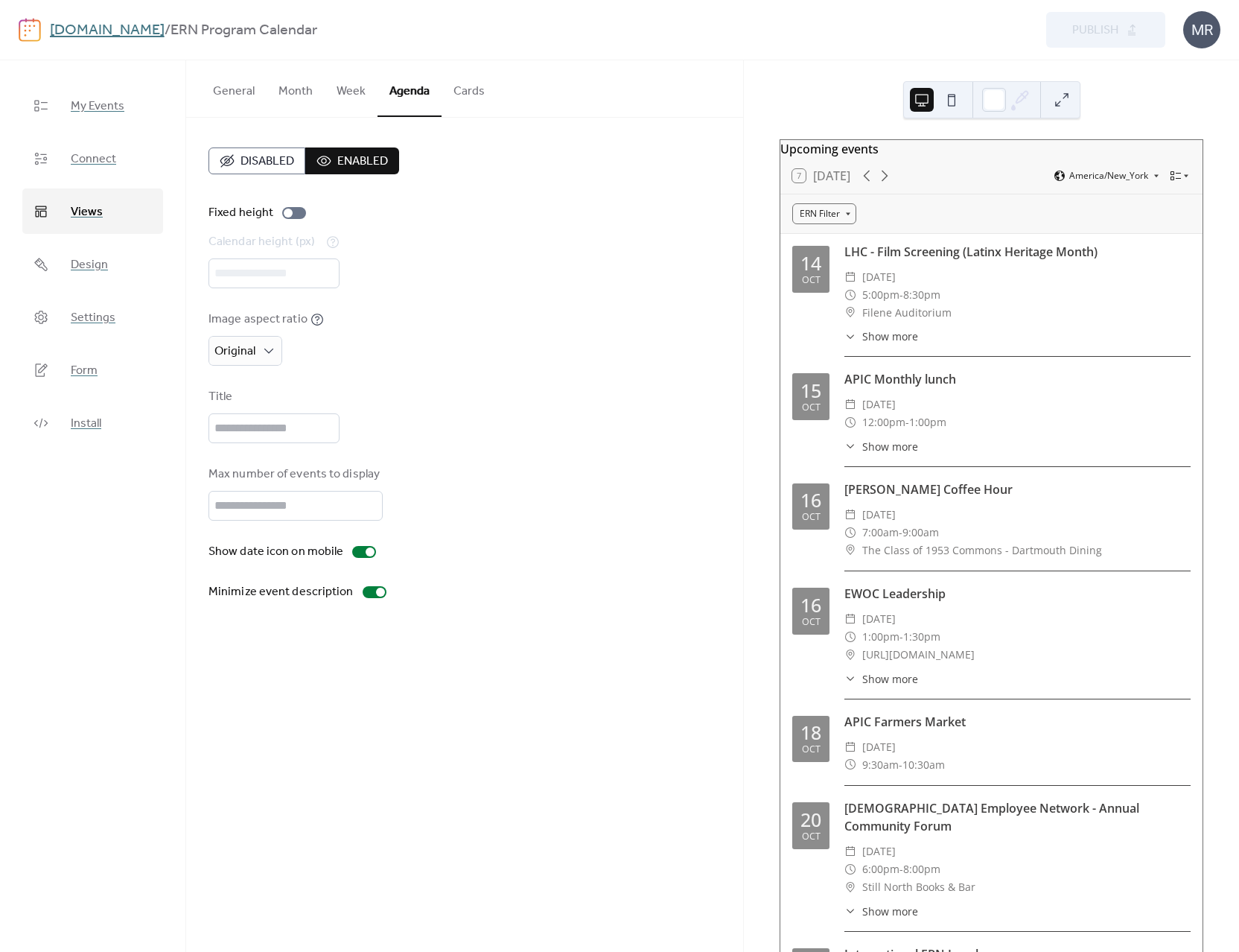
click at [472, 92] on button "Cards" at bounding box center [469, 88] width 55 height 55
